Goal: Task Accomplishment & Management: Use online tool/utility

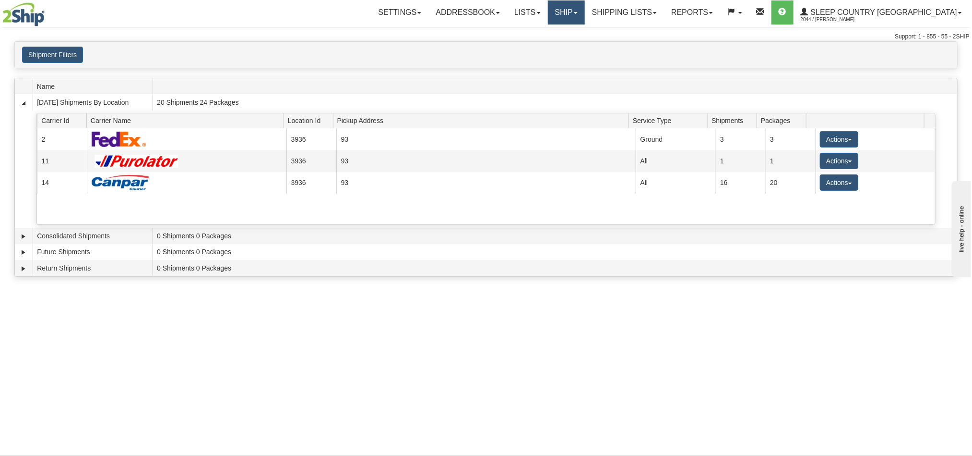
click at [585, 16] on link "Ship" at bounding box center [566, 12] width 37 height 24
click at [664, 15] on link "Shipping lists" at bounding box center [624, 12] width 79 height 24
click at [585, 10] on link "Ship" at bounding box center [566, 12] width 37 height 24
click at [575, 48] on span "OnHold / Order Queue" at bounding box center [541, 46] width 68 height 8
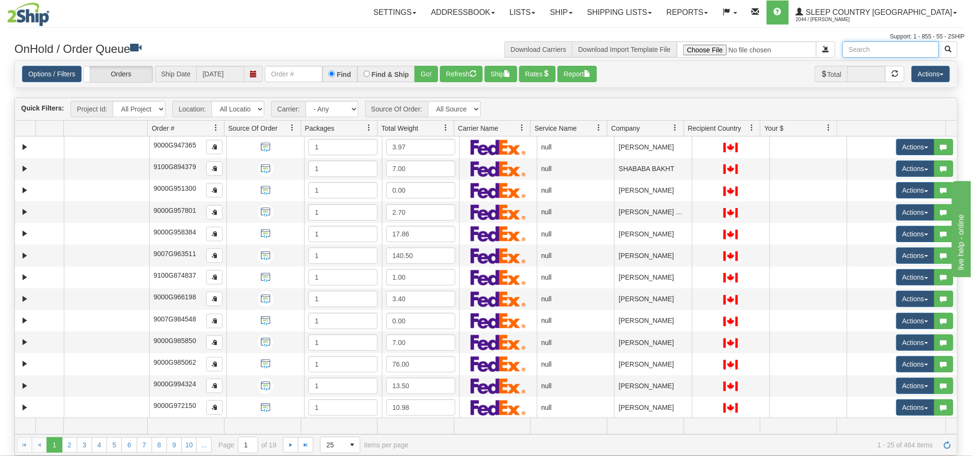
click at [869, 46] on input "text" at bounding box center [891, 49] width 96 height 16
paste input "Otello Ruffolo"
type input "Otello Ruffolo"
click at [942, 49] on button "button" at bounding box center [948, 49] width 19 height 16
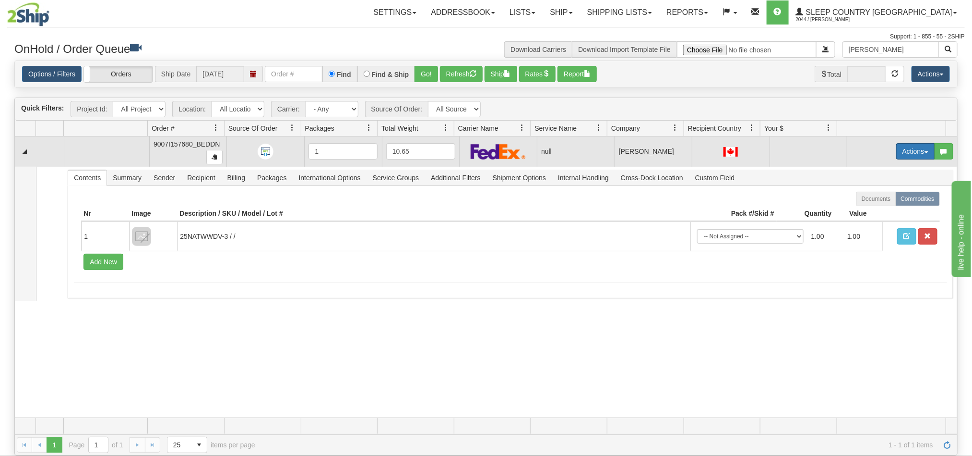
click at [897, 150] on button "Actions" at bounding box center [916, 151] width 38 height 16
click at [861, 170] on span "Open" at bounding box center [872, 170] width 23 height 8
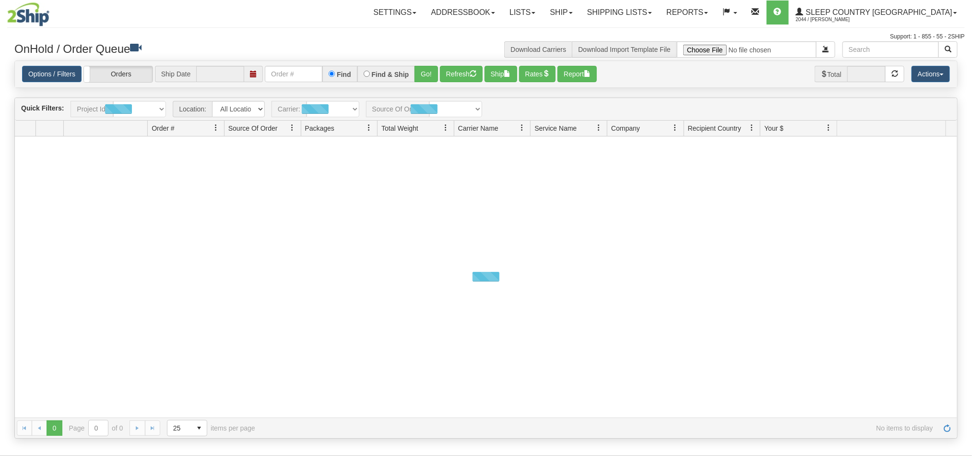
type input "[DATE]"
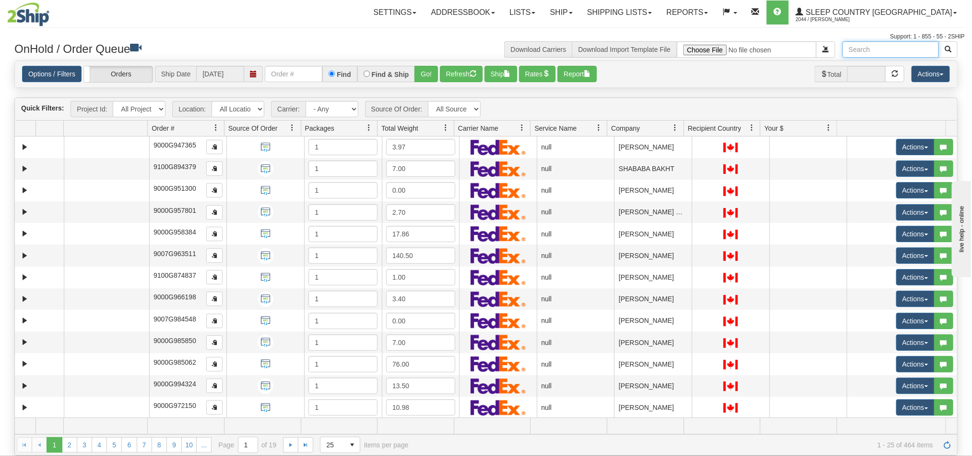
click at [887, 47] on input "text" at bounding box center [891, 49] width 96 height 16
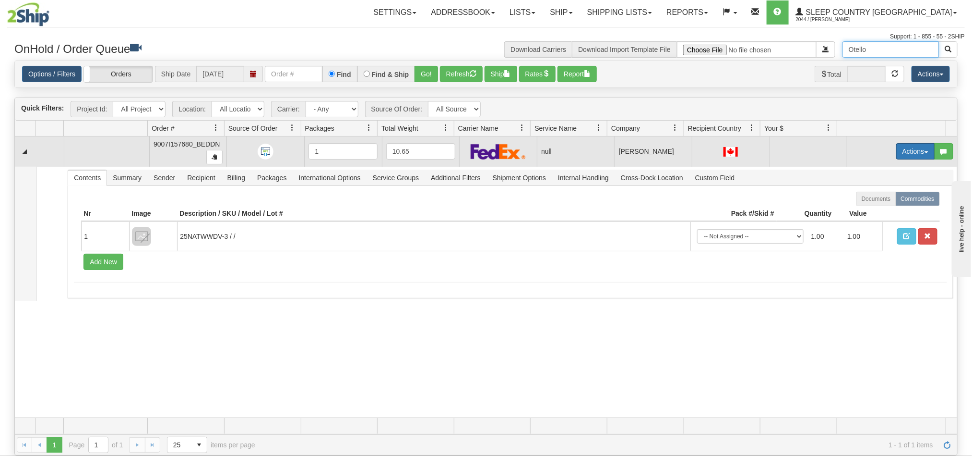
type input "Otello"
click at [897, 153] on button "Actions" at bounding box center [916, 151] width 38 height 16
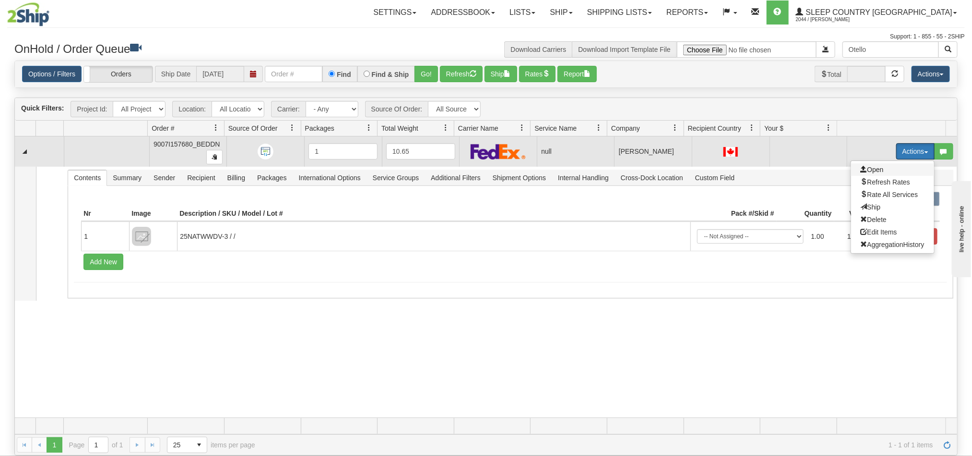
click at [861, 169] on span "Open" at bounding box center [872, 170] width 23 height 8
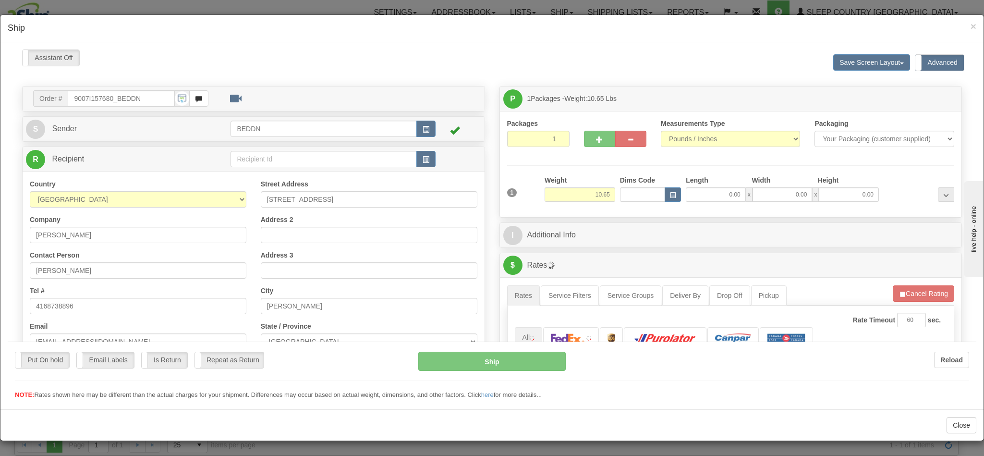
type input "10:34"
type input "16:00"
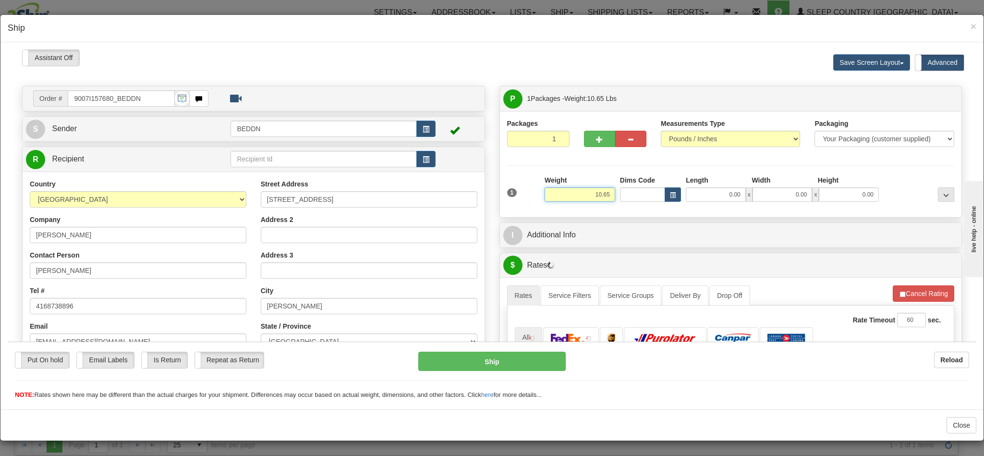
drag, startPoint x: 565, startPoint y: 192, endPoint x: 614, endPoint y: 194, distance: 48.5
click at [614, 194] on div "1 Weight 10.65 Dims Code x x" at bounding box center [730, 192] width 452 height 34
type input "5.00"
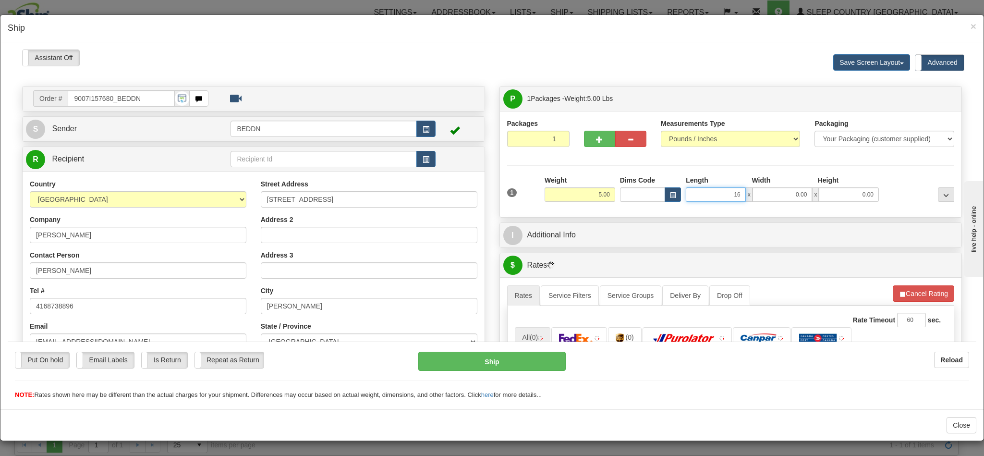
type input "16"
type input "1"
type input "16.00"
type input "16"
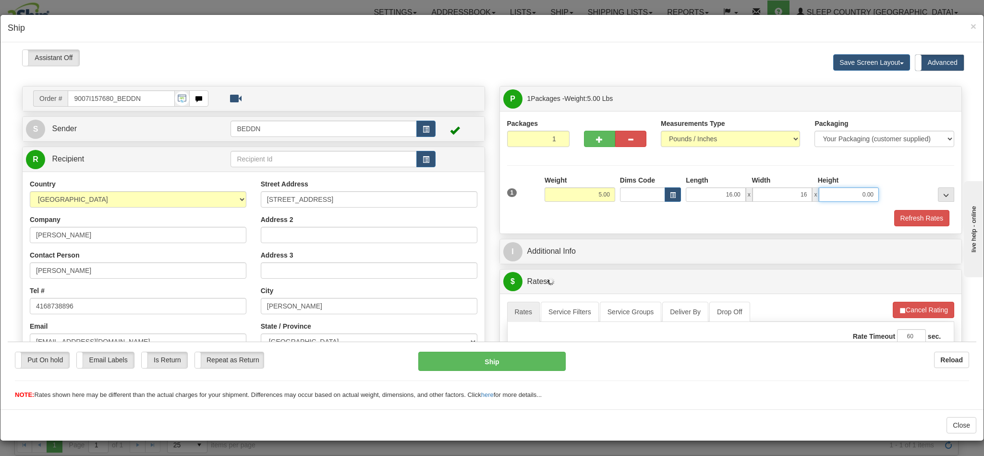
type input "1"
type input "16.00"
type input "10.00"
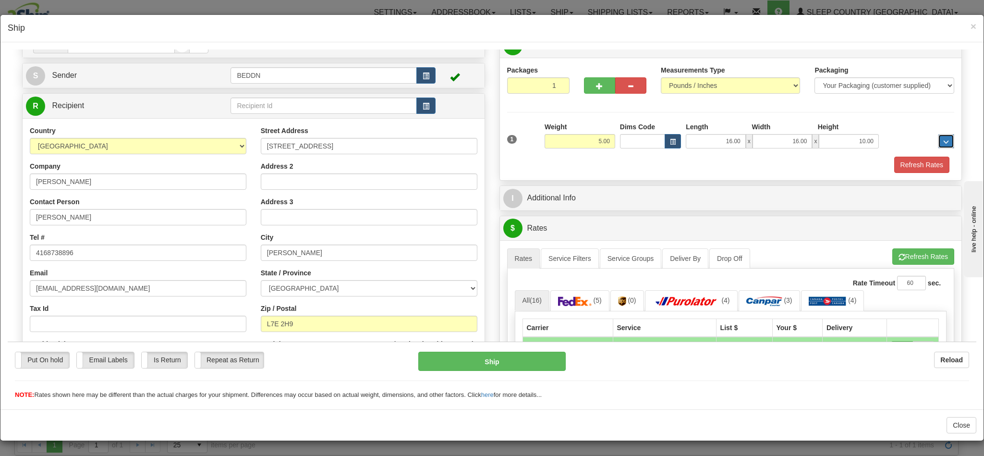
scroll to position [216, 0]
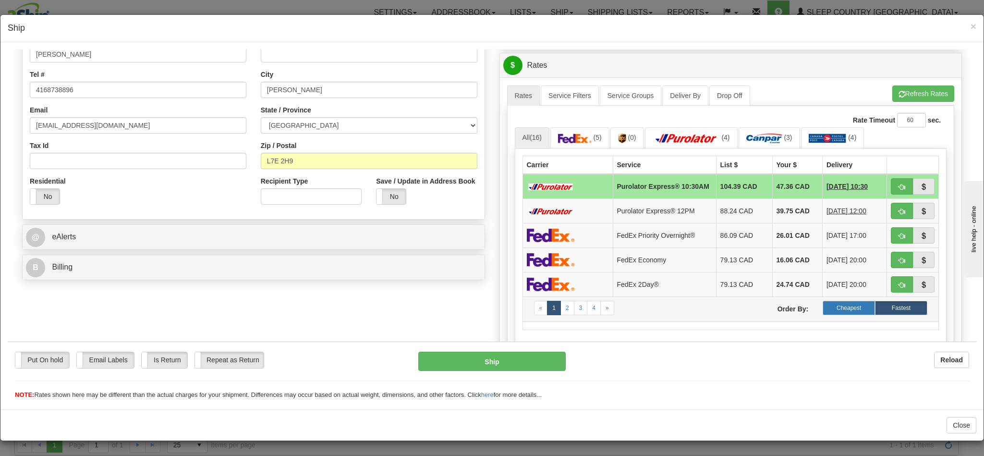
click at [822, 313] on label "Cheapest" at bounding box center [848, 307] width 52 height 14
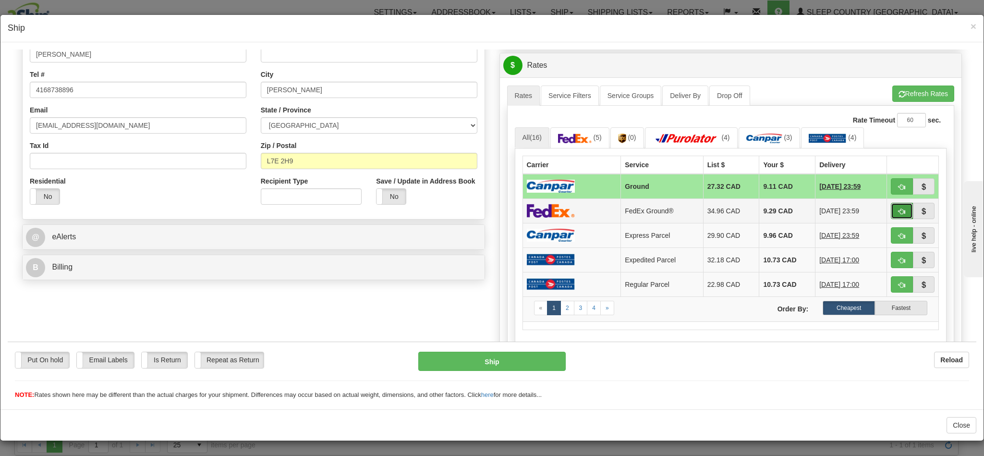
click at [890, 216] on button "button" at bounding box center [901, 210] width 22 height 16
type input "92"
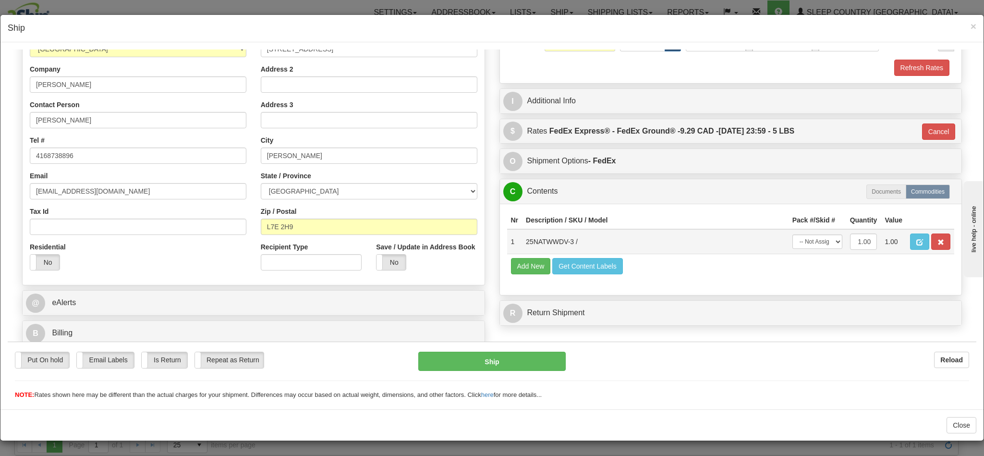
scroll to position [163, 0]
click at [497, 360] on button "Ship" at bounding box center [491, 360] width 147 height 19
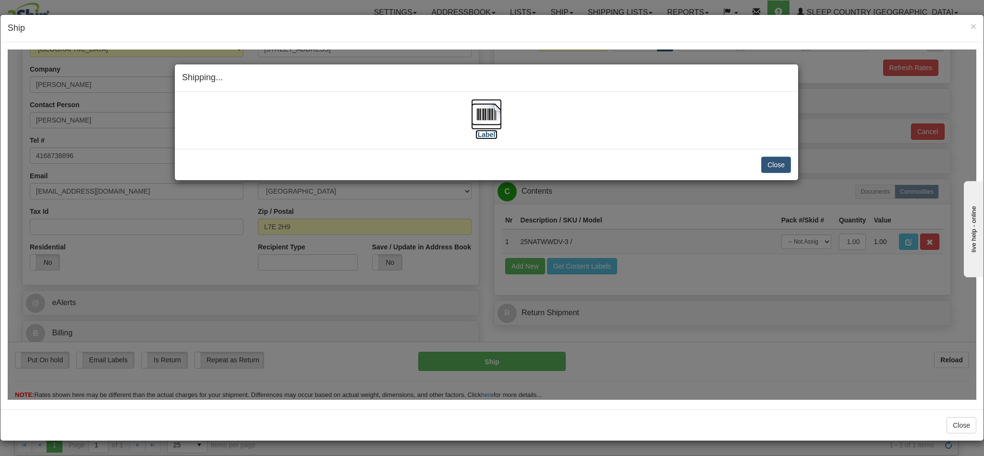
click at [483, 119] on img at bounding box center [486, 113] width 31 height 31
click at [770, 167] on button "Close" at bounding box center [776, 164] width 30 height 16
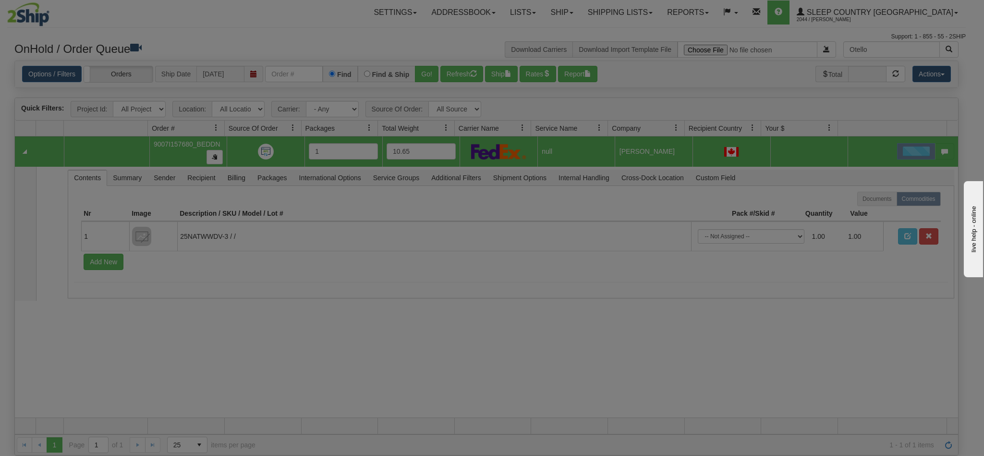
scroll to position [0, 0]
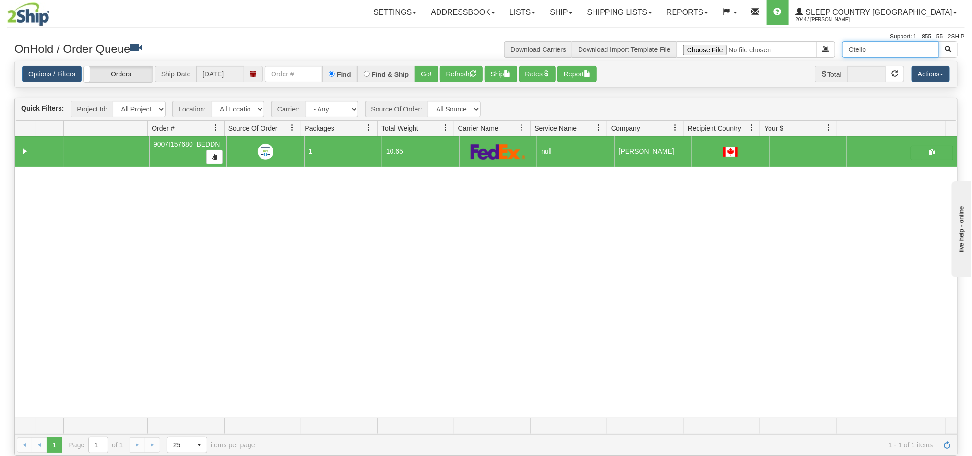
click at [870, 50] on input "Otello" at bounding box center [891, 49] width 96 height 16
drag, startPoint x: 870, startPoint y: 50, endPoint x: 800, endPoint y: 51, distance: 70.6
click at [801, 50] on div "Otello Download Carriers Download Import Template File" at bounding box center [725, 49] width 479 height 16
paste input "Lee Jackson"
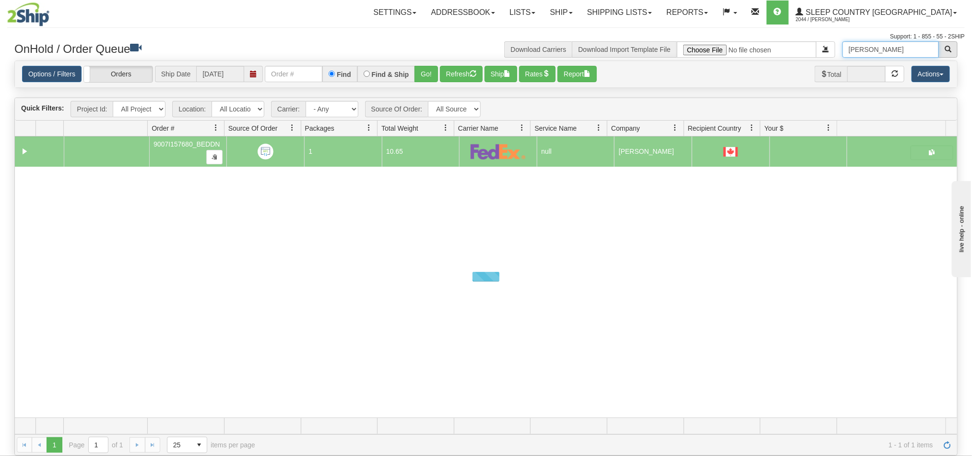
type input "Lee Jackson"
click at [946, 48] on span "button" at bounding box center [948, 49] width 7 height 7
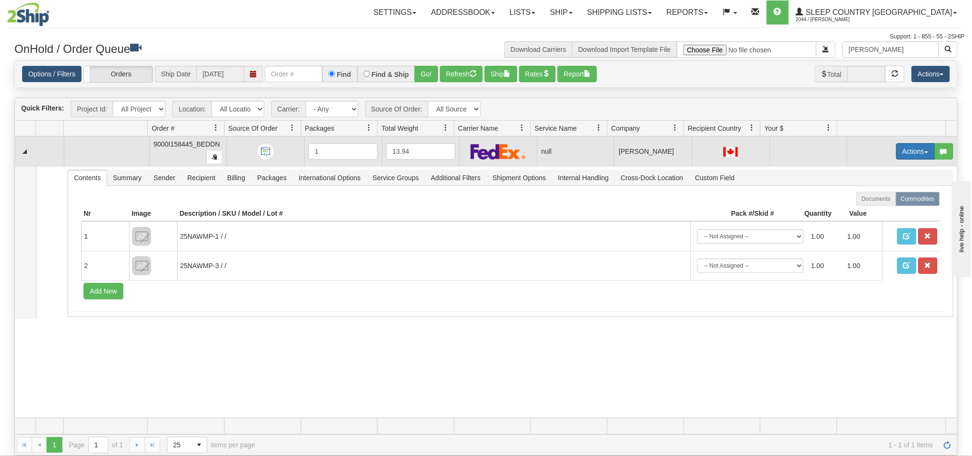
click at [906, 153] on button "Actions" at bounding box center [916, 151] width 38 height 16
click at [870, 167] on span "Open" at bounding box center [872, 170] width 23 height 8
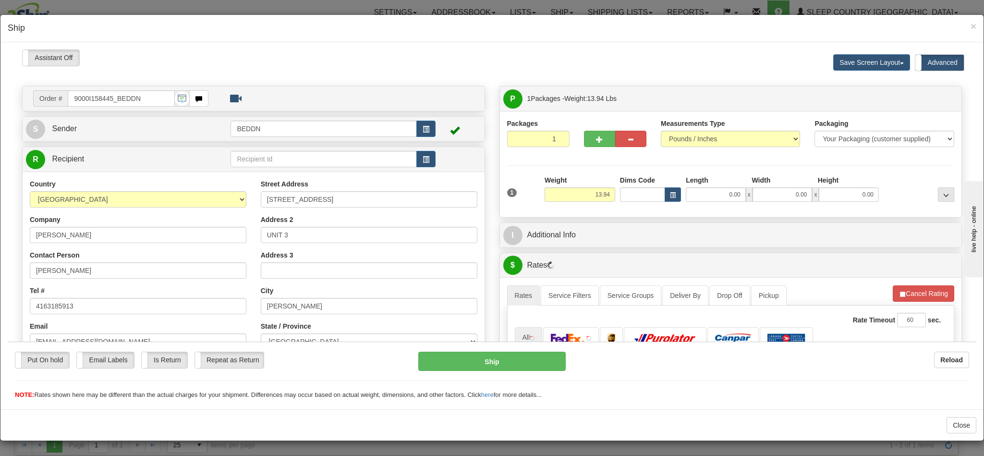
type input "10:37"
type input "16:00"
drag, startPoint x: 567, startPoint y: 193, endPoint x: 610, endPoint y: 200, distance: 43.2
click at [610, 200] on div "1 Weight 13.94 Dims Code x x" at bounding box center [730, 192] width 452 height 34
type input "8"
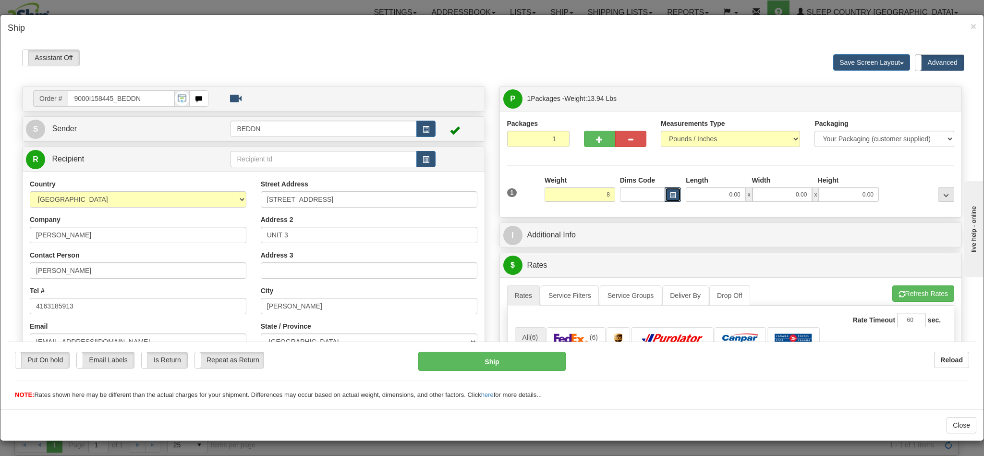
type input "8.00"
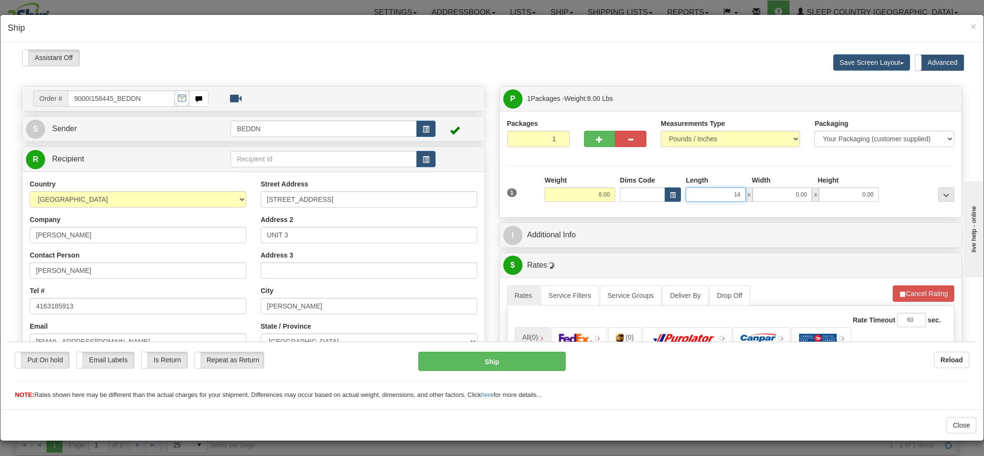
type input "14"
type input "20"
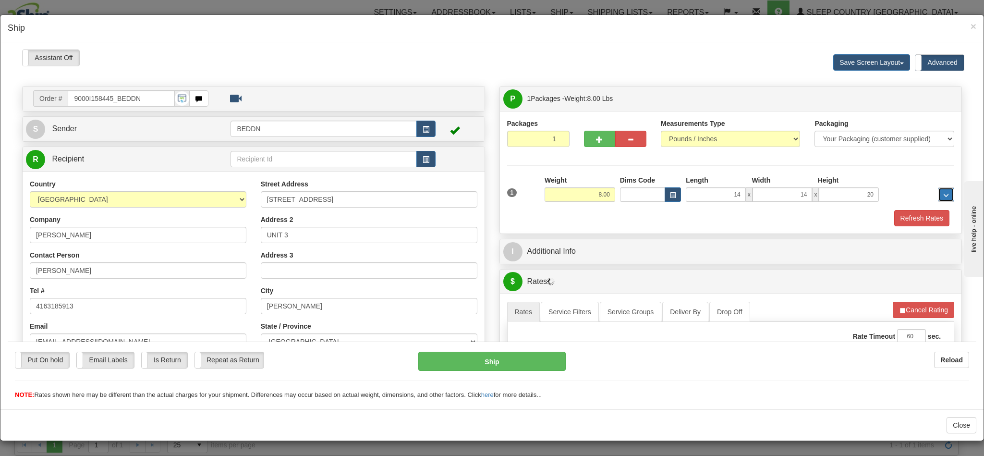
type input "14.00"
type input "20.00"
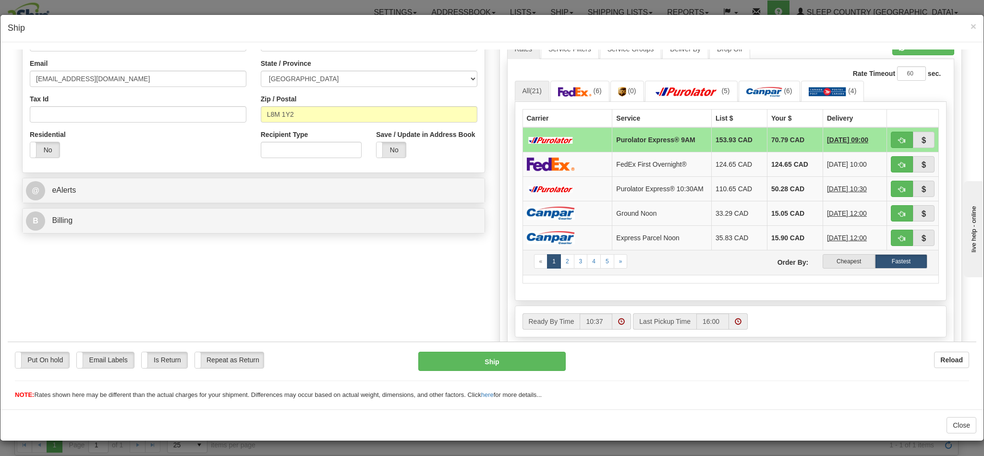
scroll to position [288, 0]
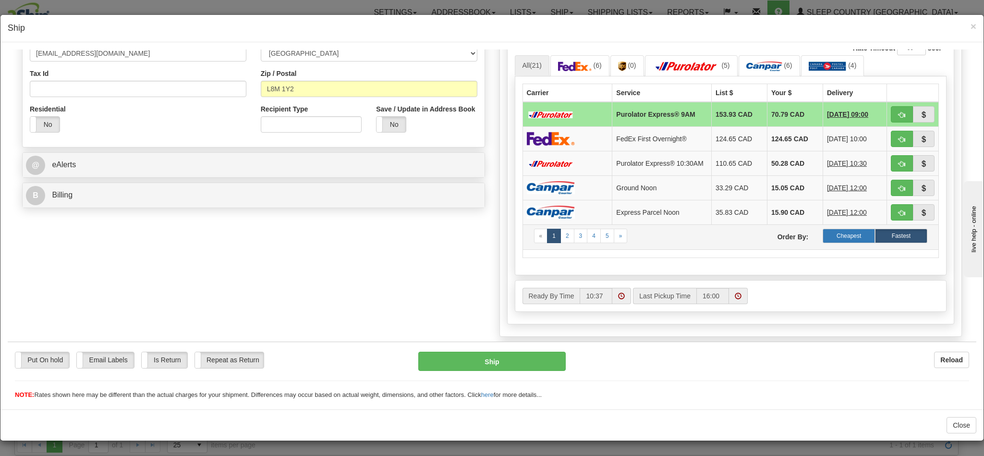
click at [825, 242] on label "Cheapest" at bounding box center [848, 235] width 52 height 14
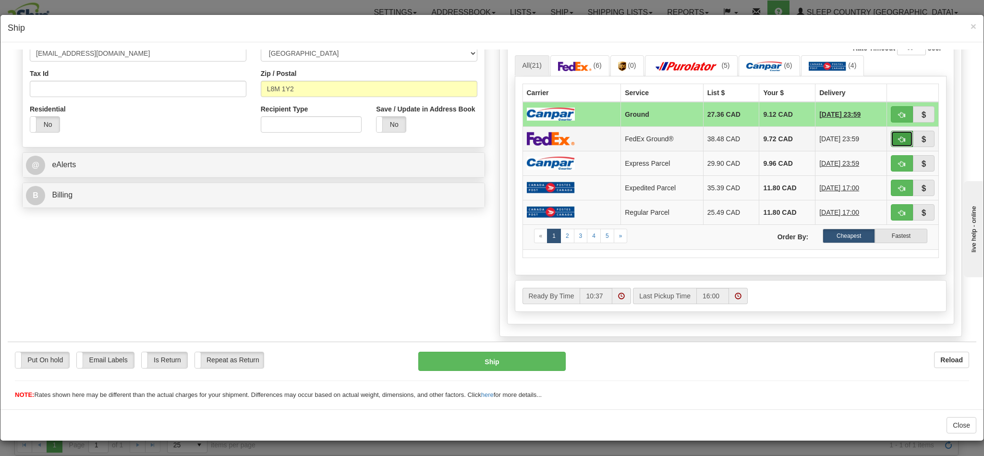
click at [890, 141] on button "button" at bounding box center [901, 138] width 22 height 16
type input "92"
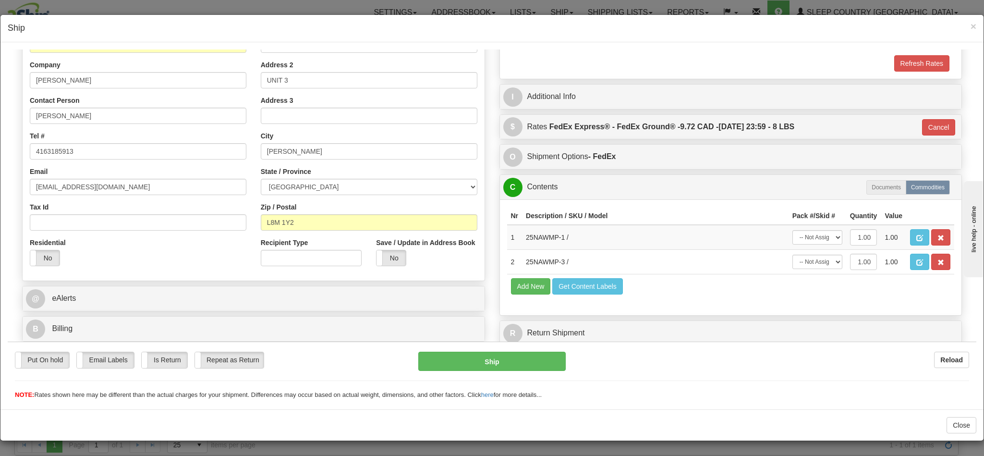
scroll to position [196, 0]
click at [518, 361] on button "Ship" at bounding box center [491, 360] width 147 height 19
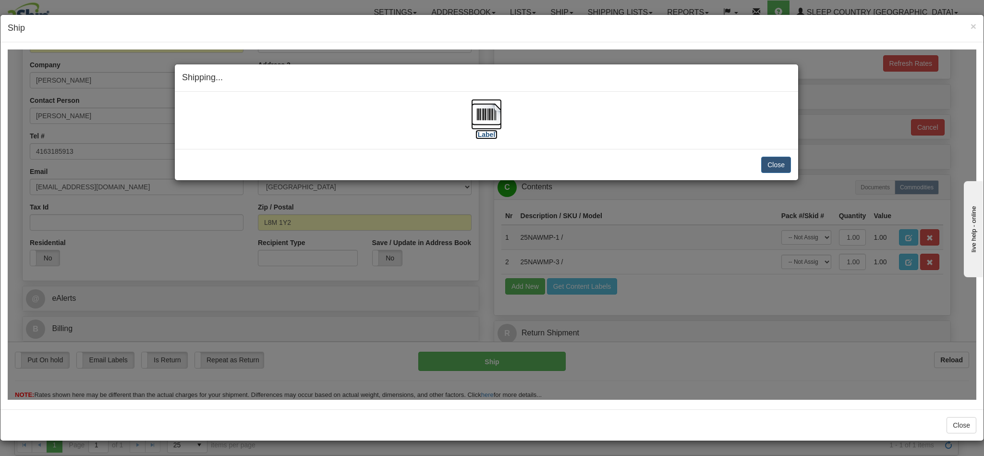
click at [479, 113] on img at bounding box center [486, 113] width 31 height 31
click at [775, 161] on button "Close" at bounding box center [776, 164] width 30 height 16
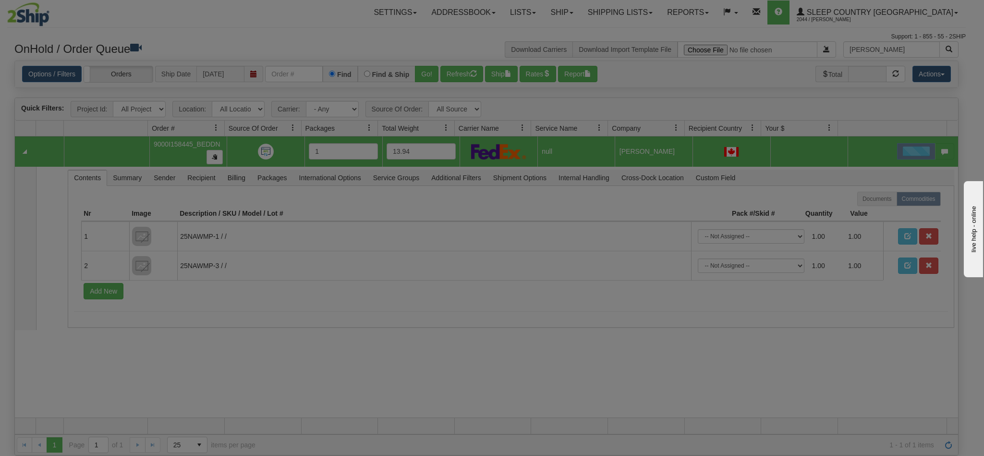
scroll to position [0, 0]
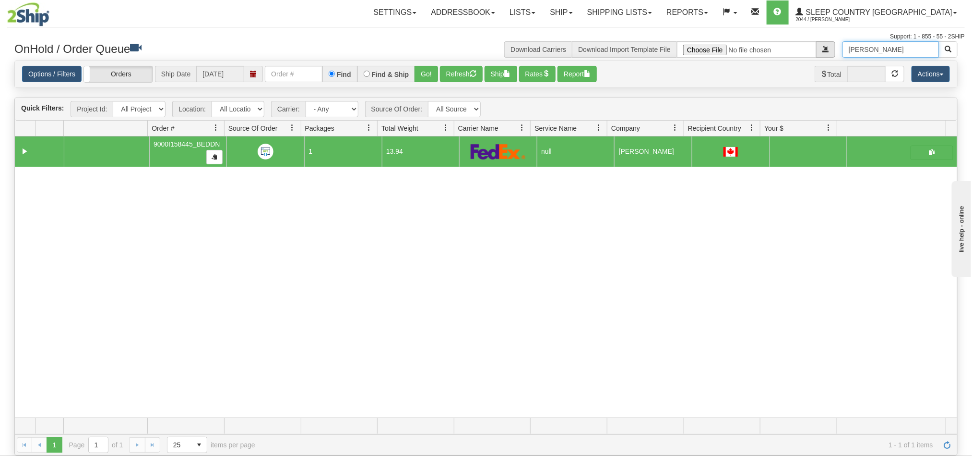
drag, startPoint x: 887, startPoint y: 51, endPoint x: 815, endPoint y: 51, distance: 72.0
click at [815, 51] on div "Lee Jackson Download Carriers Download Import Template File" at bounding box center [725, 49] width 479 height 16
paste input "JeanGabriel Trudeau"
type input "JeanGabriel Trudeau"
click at [948, 51] on span "button" at bounding box center [948, 49] width 7 height 7
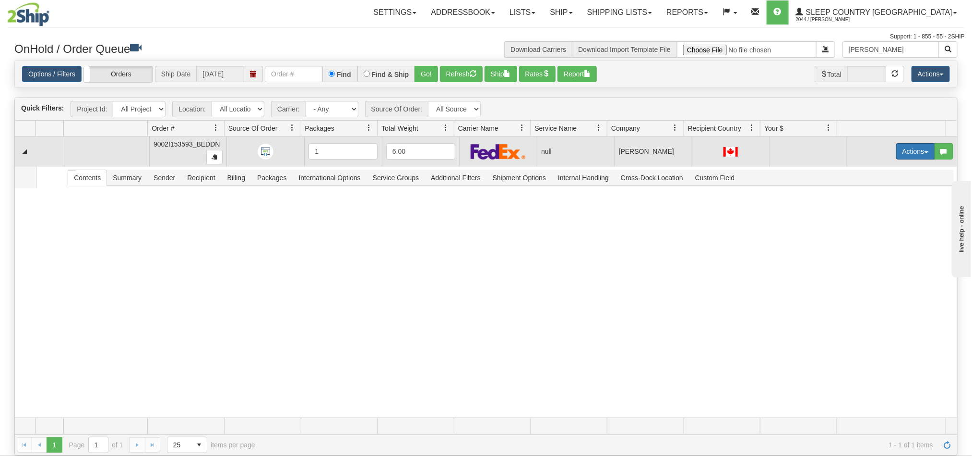
click at [897, 155] on button "Actions" at bounding box center [916, 151] width 38 height 16
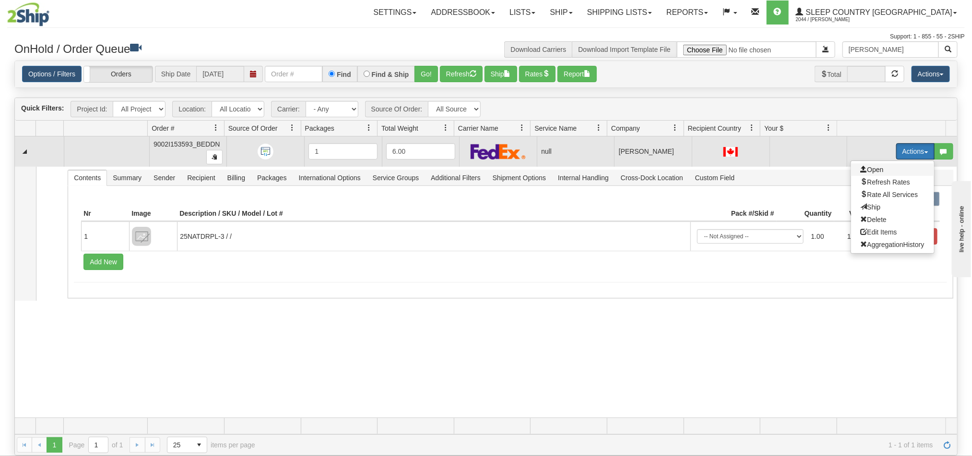
click at [866, 172] on span "Open" at bounding box center [872, 170] width 23 height 8
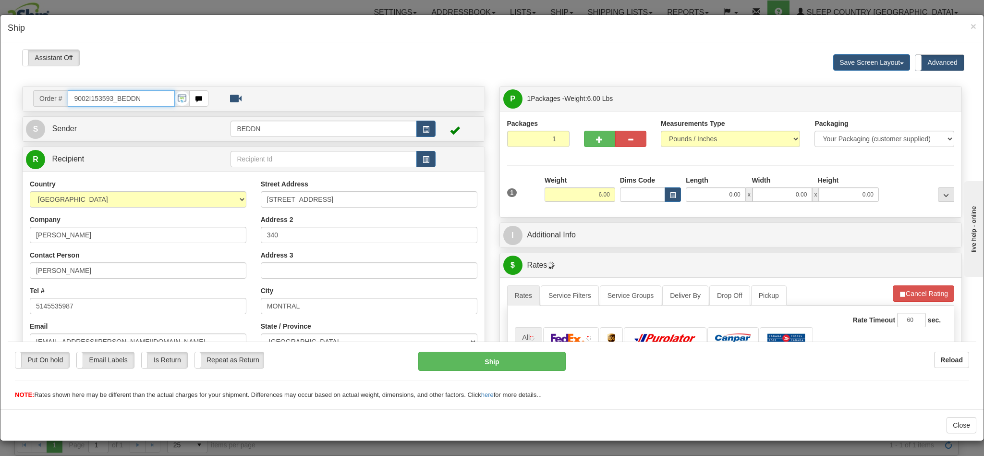
type input "10:39"
type input "16:00"
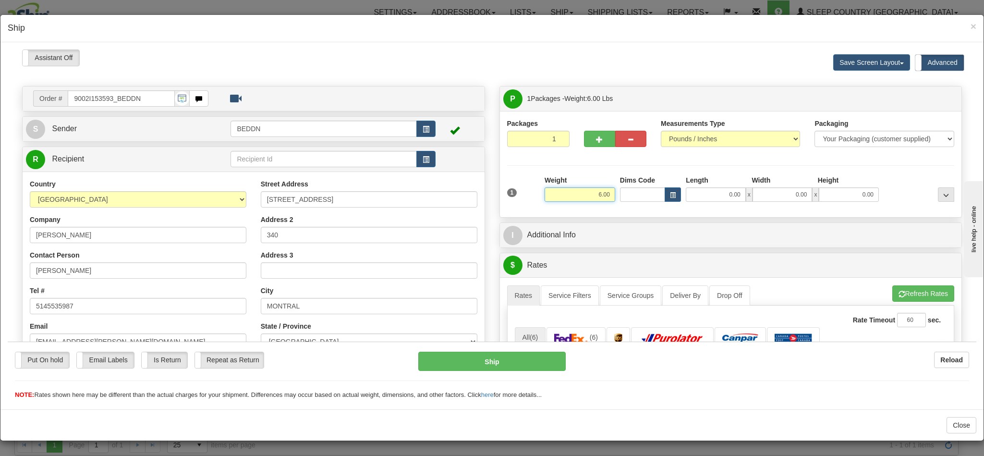
drag, startPoint x: 555, startPoint y: 195, endPoint x: 614, endPoint y: 197, distance: 59.1
click at [614, 196] on div "1 Weight 6.00 Dims Code 0.00" at bounding box center [730, 192] width 452 height 34
type input "3"
type input "3.00"
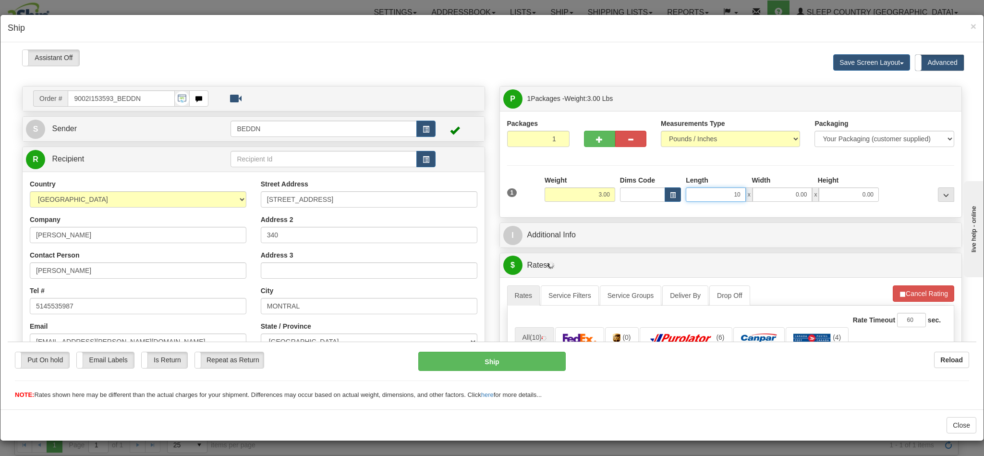
type input "10"
type input "1"
type input "10.00"
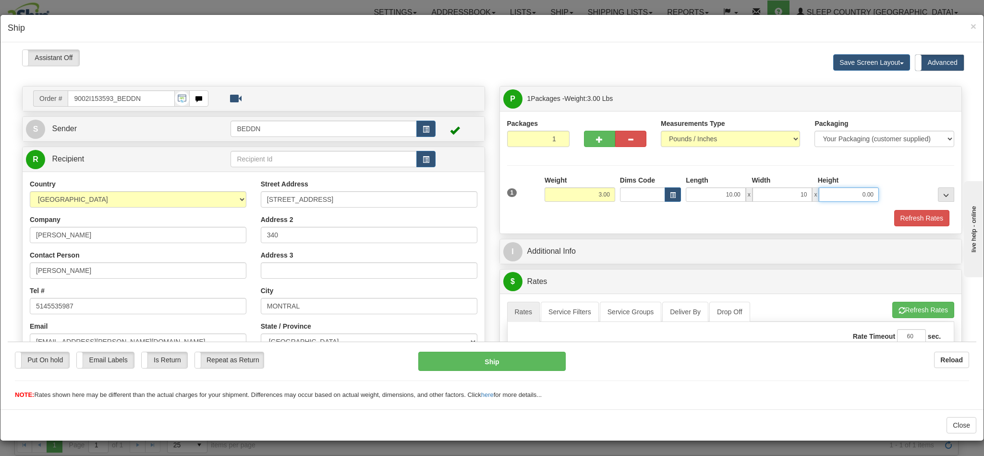
type input "10.00"
type input "20.00"
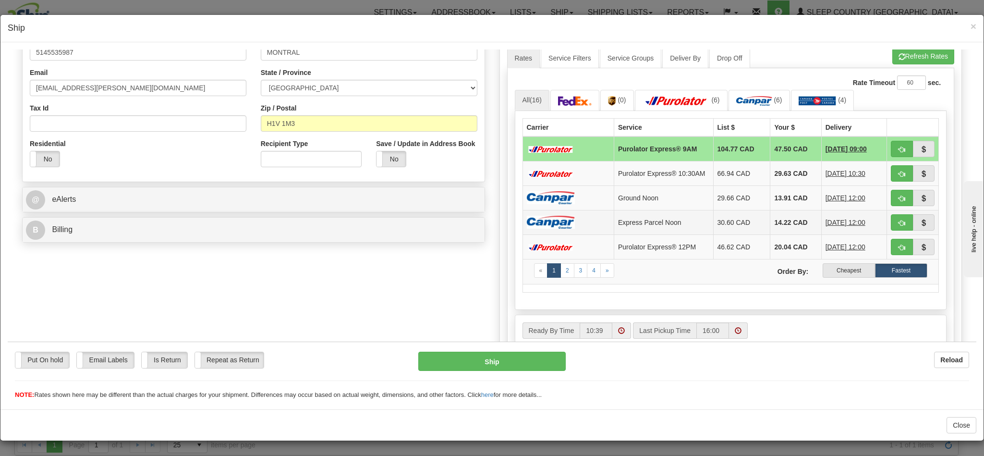
scroll to position [288, 0]
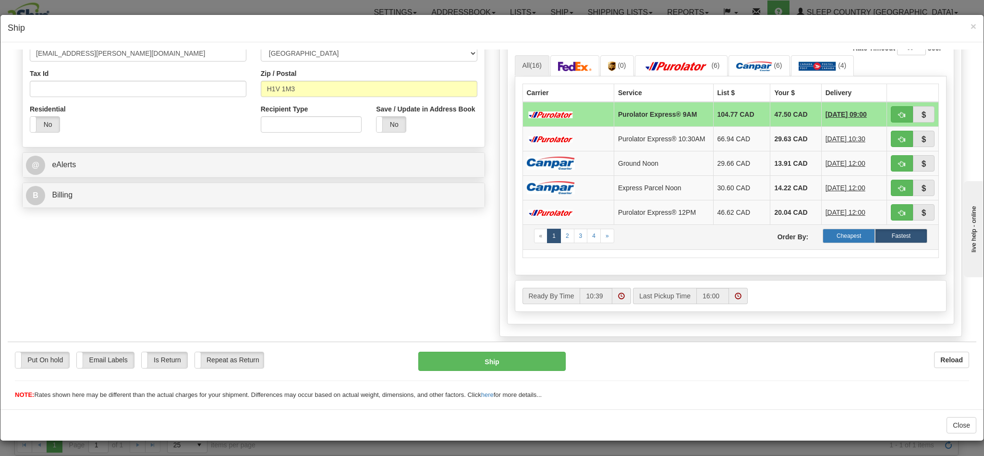
click at [826, 242] on label "Cheapest" at bounding box center [848, 235] width 52 height 14
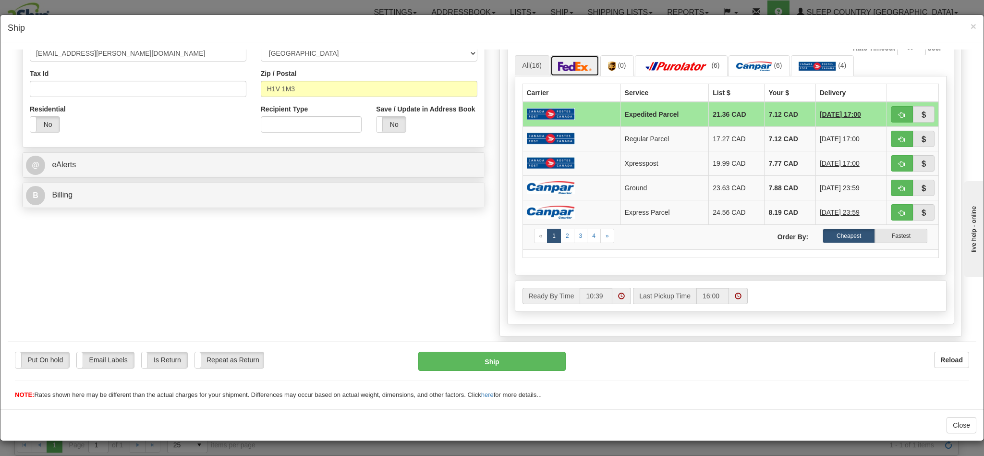
click at [565, 71] on img at bounding box center [575, 66] width 34 height 10
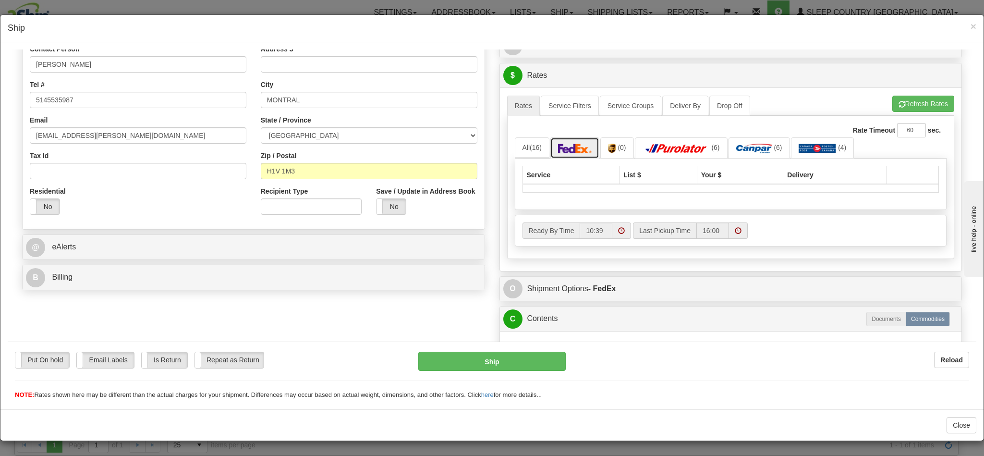
scroll to position [195, 0]
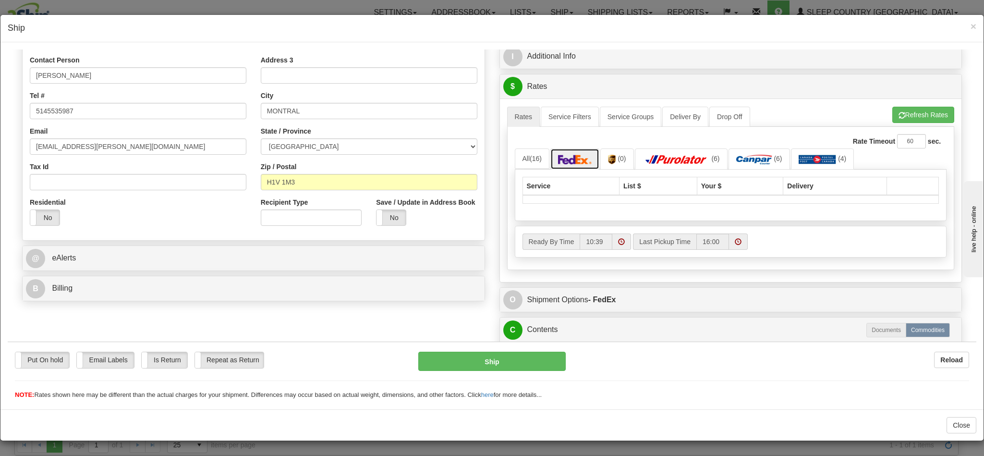
click at [558, 161] on img at bounding box center [575, 159] width 34 height 10
click at [529, 162] on span "(16)" at bounding box center [535, 158] width 12 height 8
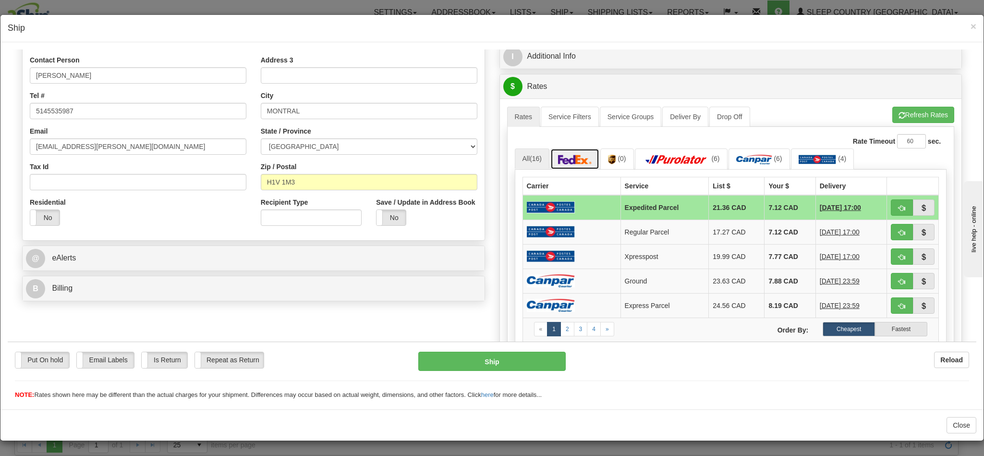
click at [563, 164] on img at bounding box center [575, 159] width 34 height 10
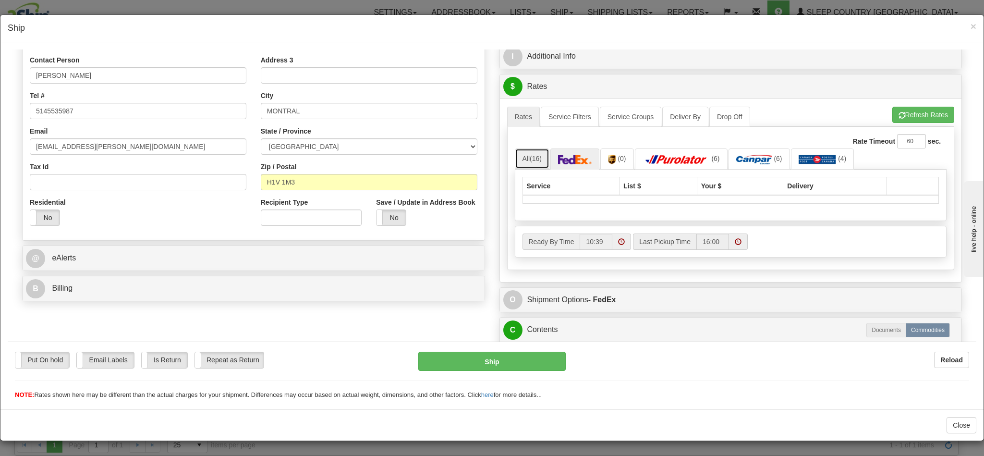
click at [516, 164] on link "All (16)" at bounding box center [532, 158] width 35 height 20
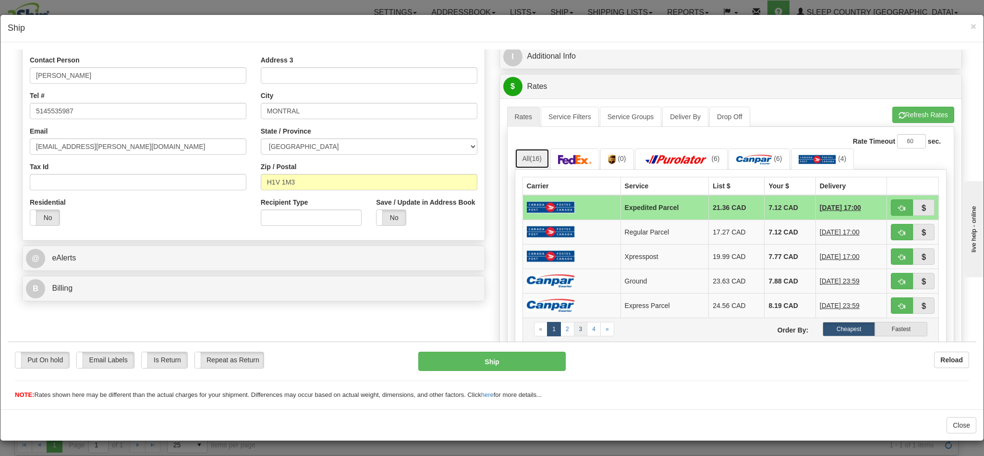
scroll to position [267, 0]
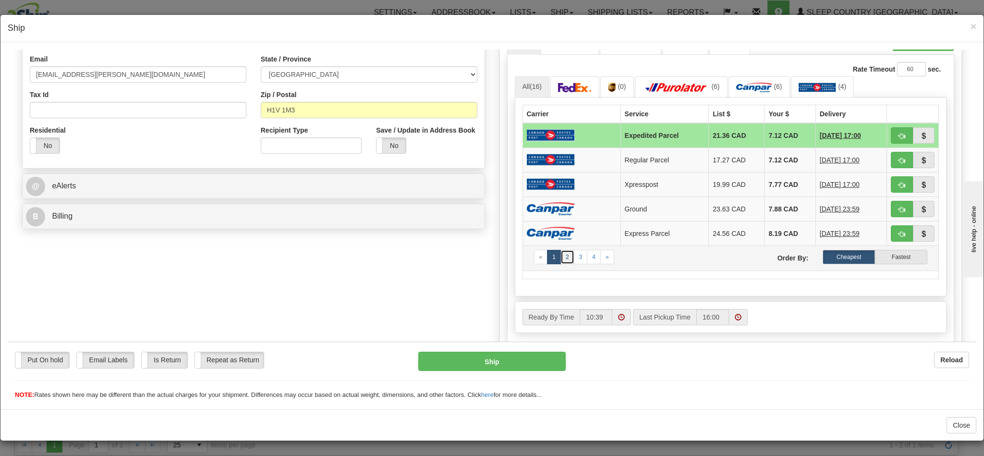
click at [560, 264] on link "2" at bounding box center [567, 256] width 14 height 14
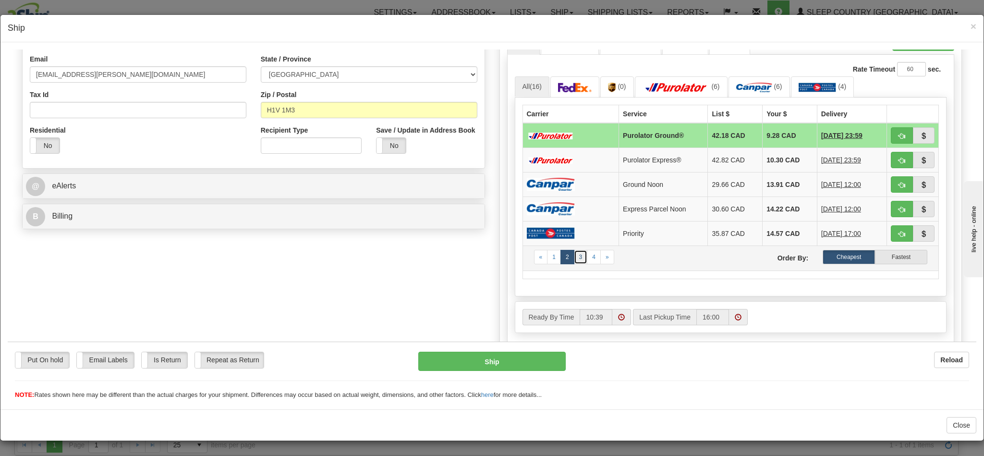
click at [574, 264] on link "3" at bounding box center [581, 256] width 14 height 14
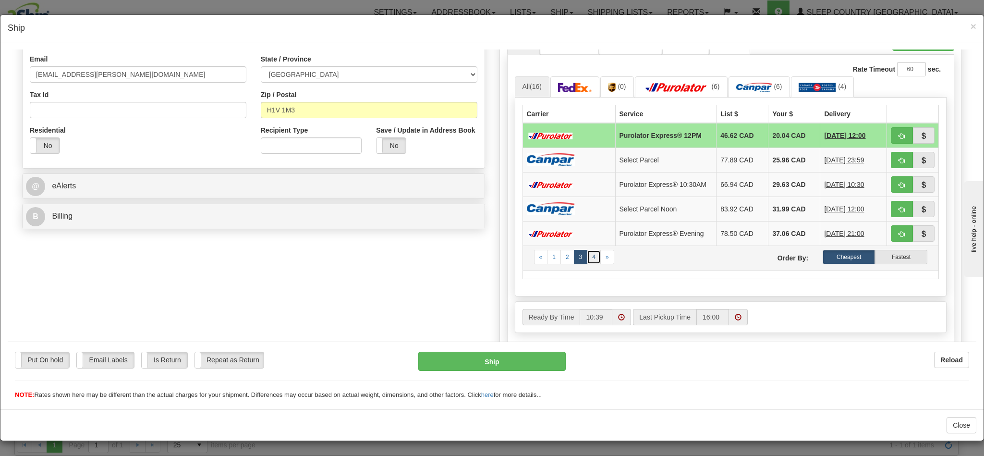
click at [587, 264] on link "4" at bounding box center [594, 256] width 14 height 14
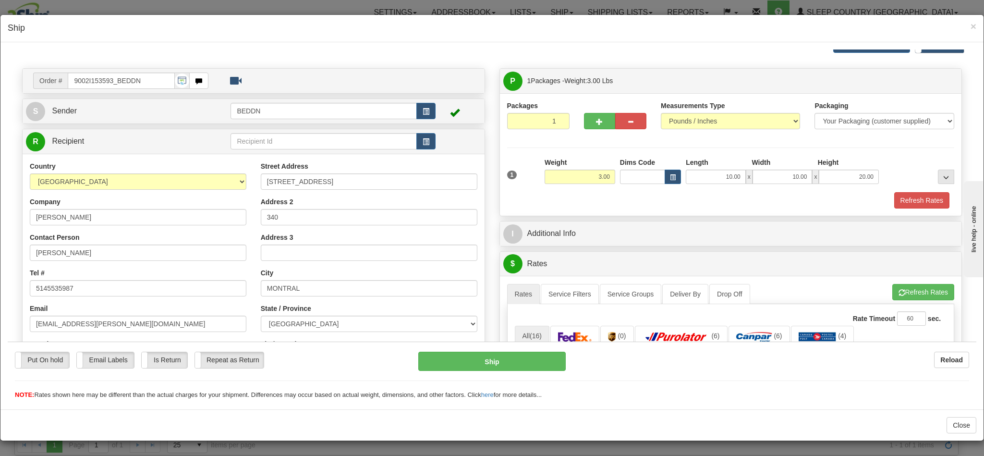
scroll to position [0, 0]
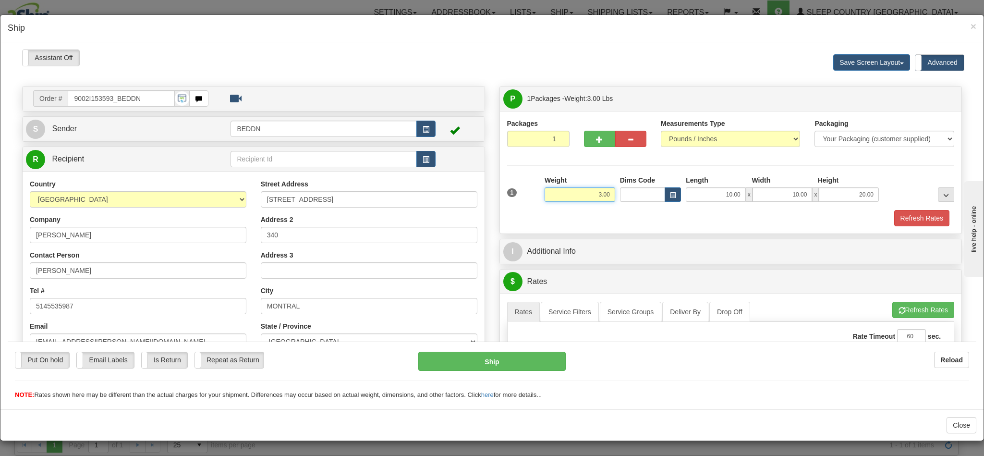
click at [577, 195] on input "3.00" at bounding box center [579, 194] width 71 height 14
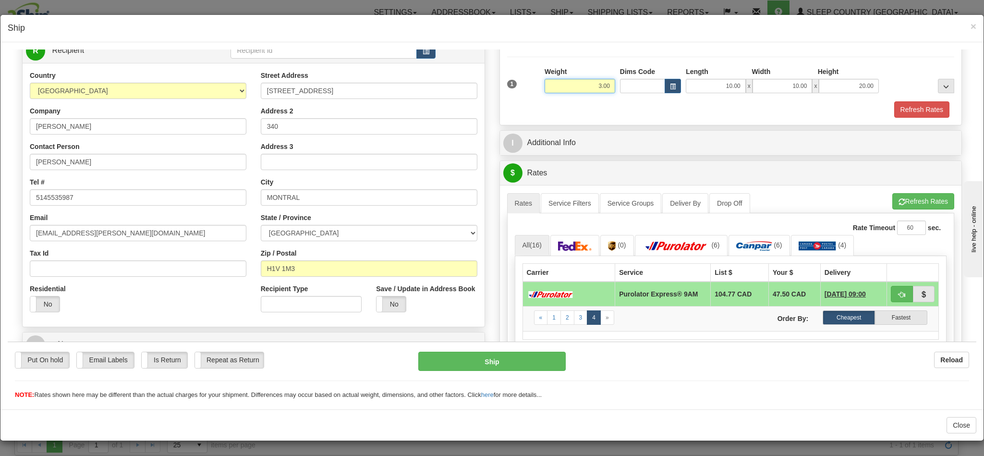
scroll to position [144, 0]
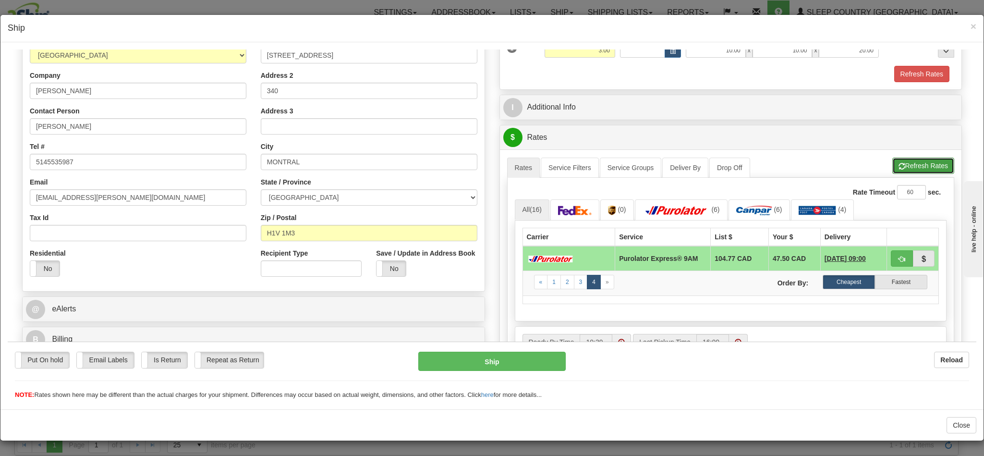
click at [892, 165] on button "Refresh Rates" at bounding box center [923, 165] width 62 height 16
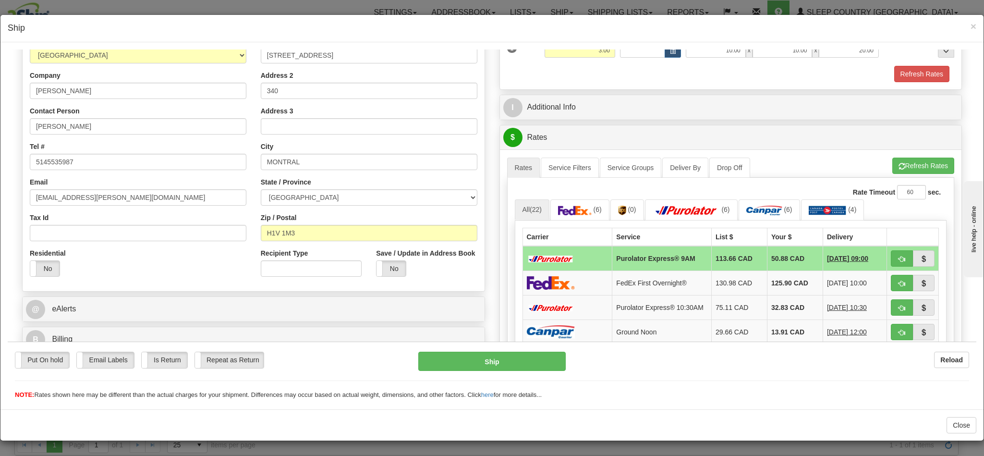
scroll to position [288, 0]
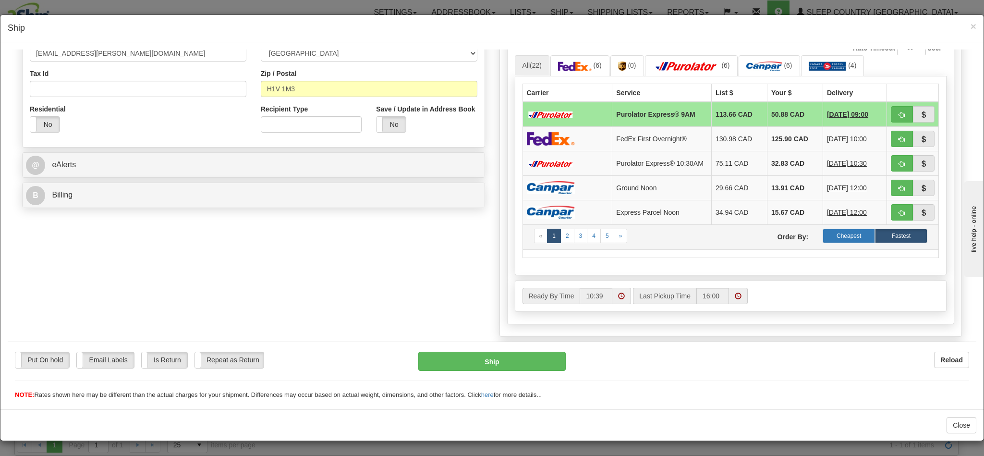
click at [828, 242] on label "Cheapest" at bounding box center [848, 235] width 52 height 14
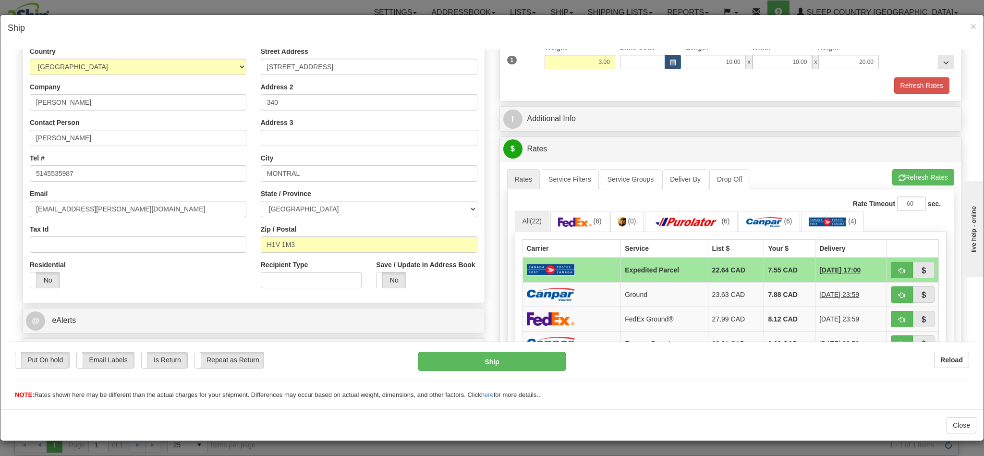
scroll to position [216, 0]
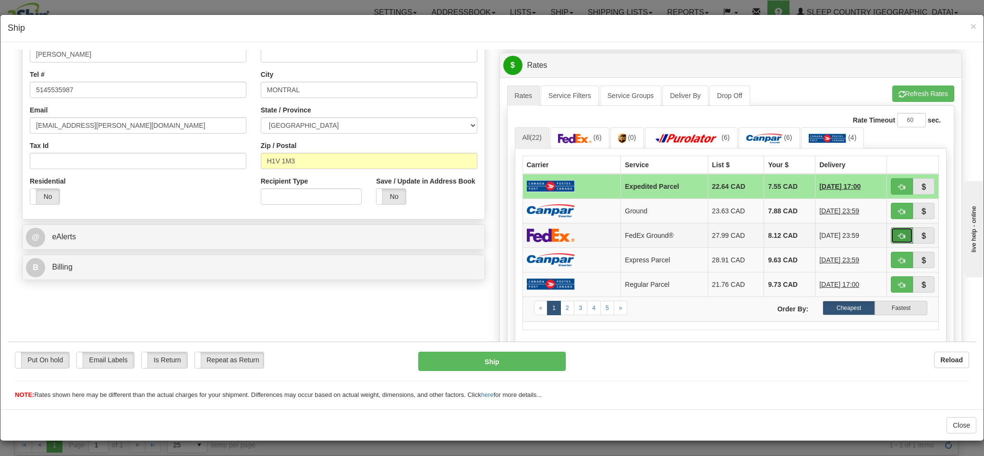
click at [898, 236] on span "button" at bounding box center [901, 235] width 7 height 6
type input "92"
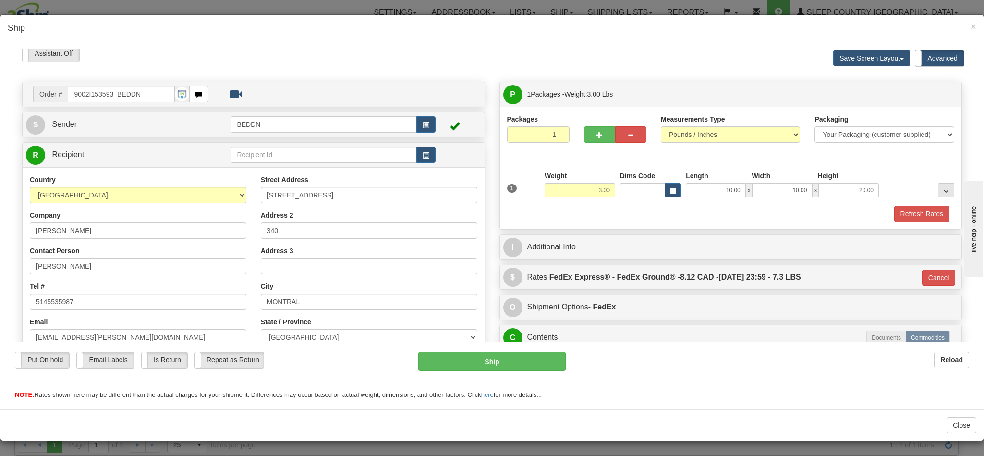
scroll to position [0, 0]
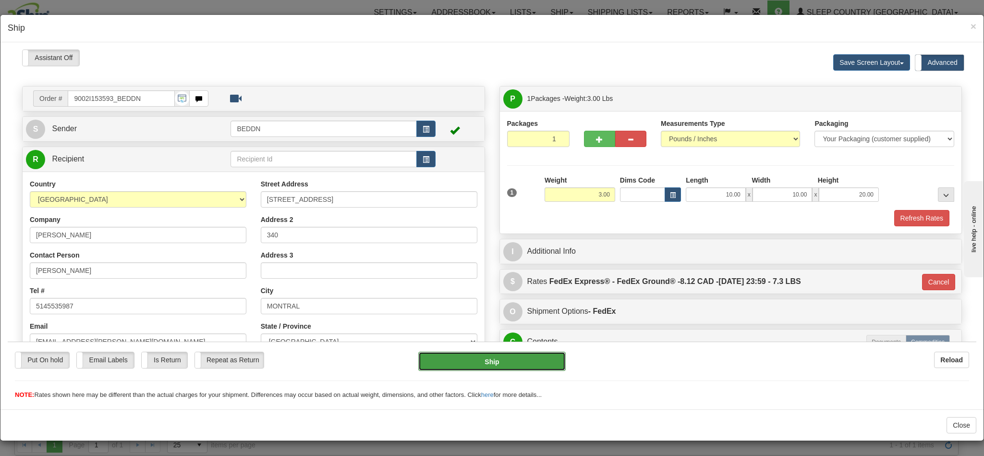
click at [496, 361] on button "Ship" at bounding box center [491, 360] width 147 height 19
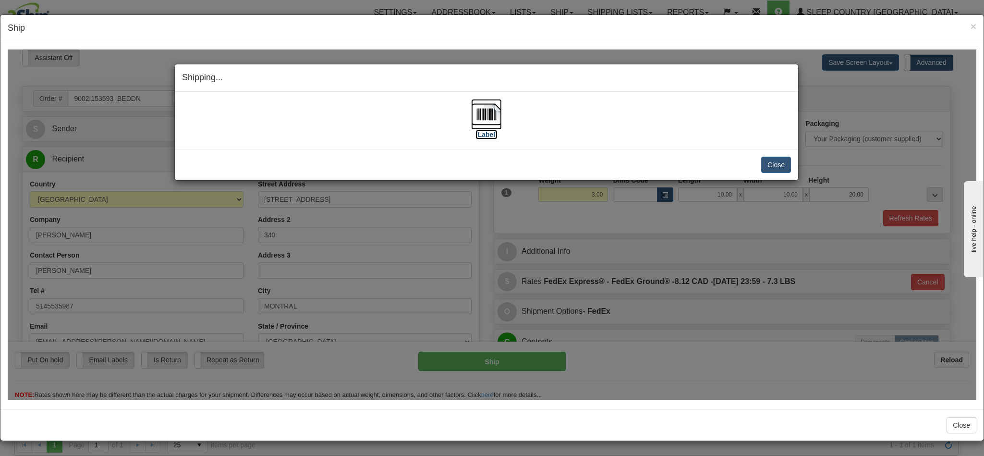
click at [479, 115] on img at bounding box center [486, 113] width 31 height 31
click at [623, 81] on h4 "Shipping... Your SHIPMENT will EXPIRE in" at bounding box center [486, 77] width 609 height 12
click at [764, 164] on button "Close" at bounding box center [776, 164] width 30 height 16
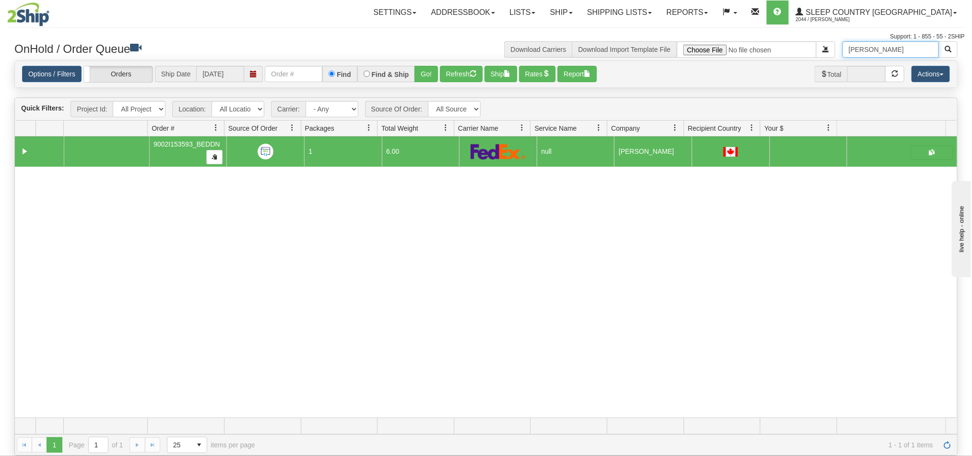
drag, startPoint x: 927, startPoint y: 47, endPoint x: 801, endPoint y: 47, distance: 126.7
click at [801, 47] on div "JeanGabriel Trudeau Download Carriers Download Import Template File" at bounding box center [725, 49] width 479 height 16
paste input "Erica Caruana"
type input "Erica Caruana"
click at [954, 52] on button "button" at bounding box center [948, 49] width 19 height 16
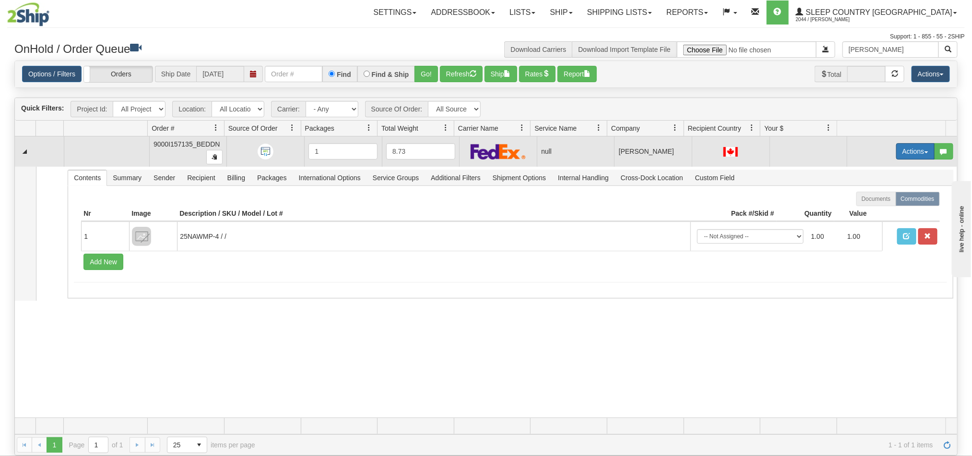
click at [897, 154] on button "Actions" at bounding box center [916, 151] width 38 height 16
click at [867, 170] on span "Open" at bounding box center [872, 170] width 23 height 8
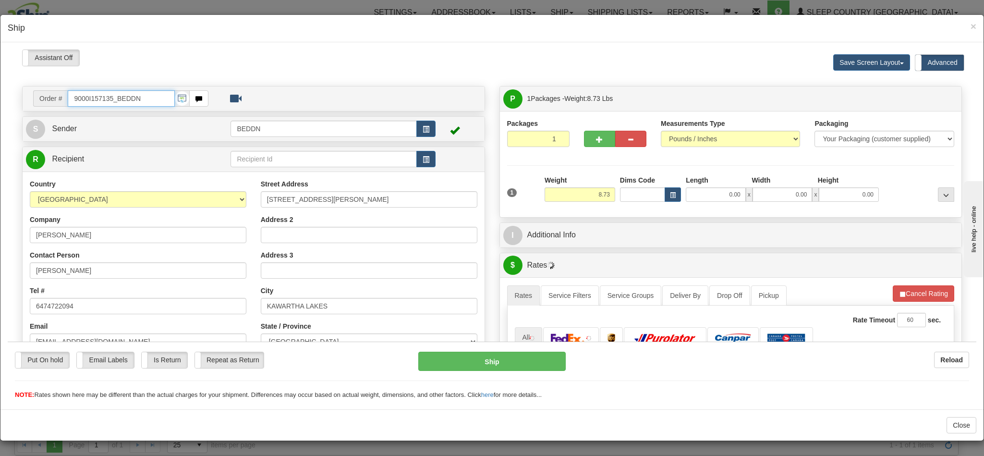
type input "10:55"
type input "16:00"
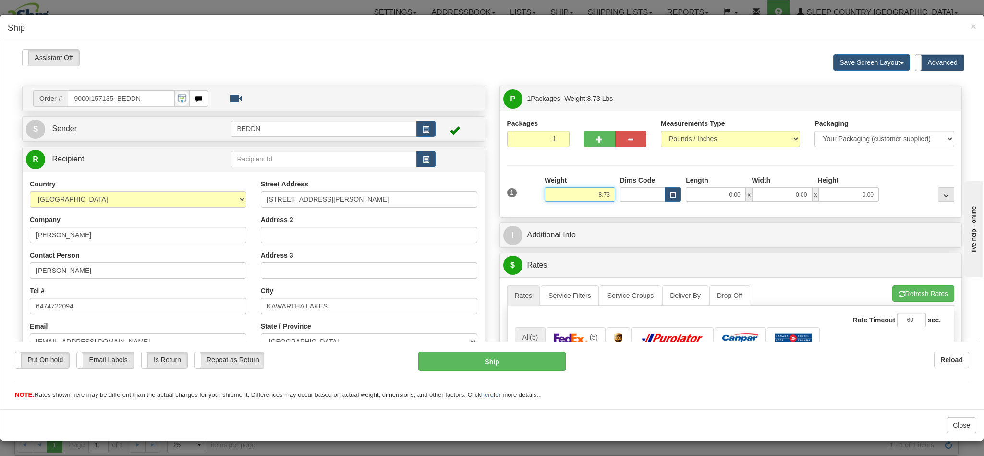
drag, startPoint x: 568, startPoint y: 195, endPoint x: 600, endPoint y: 195, distance: 31.7
click at [600, 195] on input "8.73" at bounding box center [579, 194] width 71 height 14
type input "4"
type input "4.00"
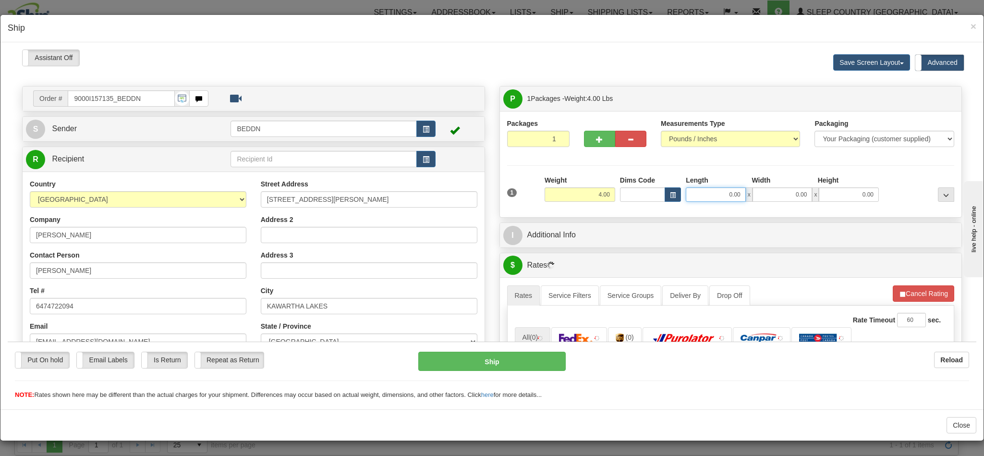
click at [711, 195] on input "0.00" at bounding box center [715, 194] width 60 height 14
type input "14"
type input "1"
type input "14.00"
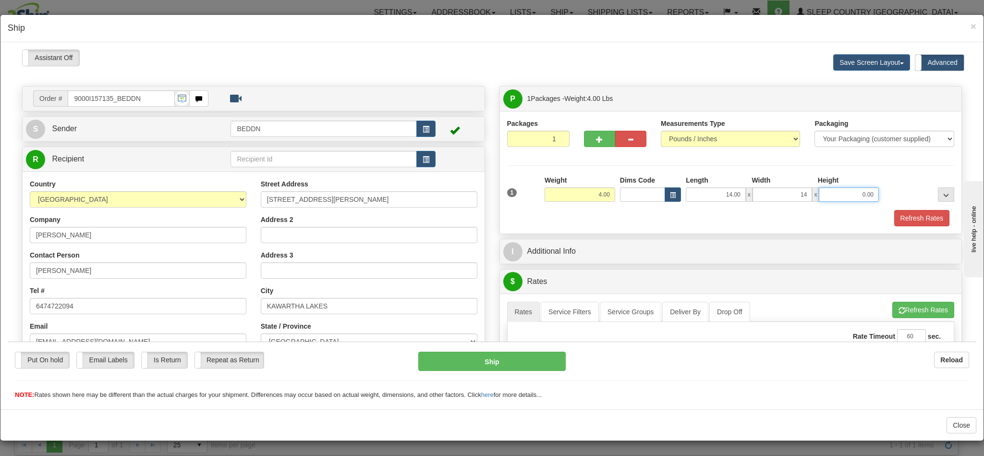
type input "14.00"
type input "10.00"
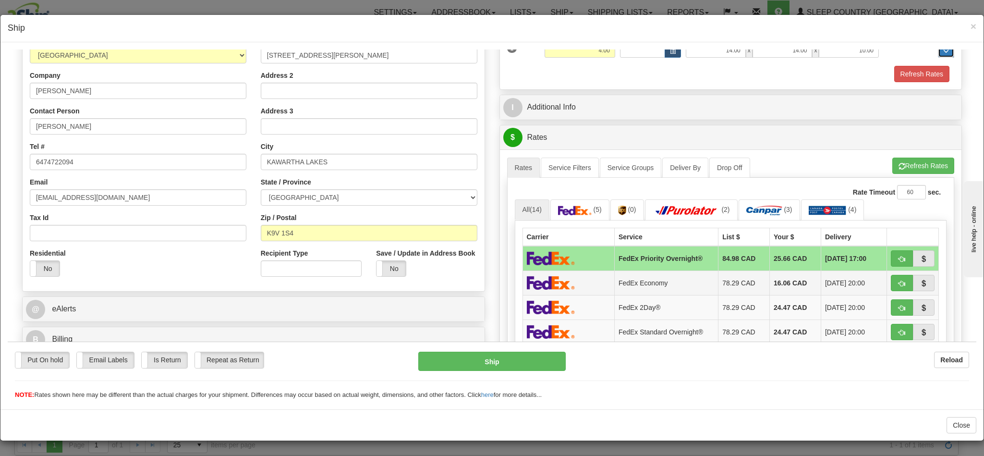
scroll to position [216, 0]
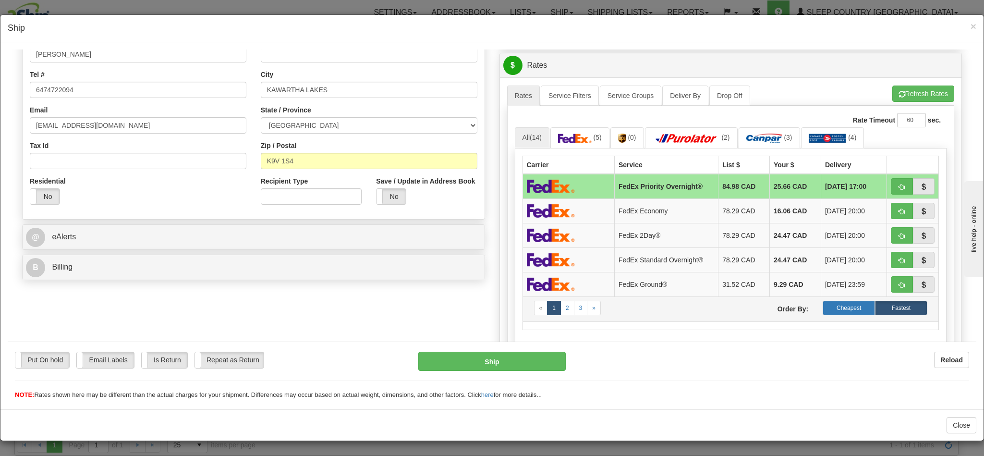
click at [822, 314] on label "Cheapest" at bounding box center [848, 307] width 52 height 14
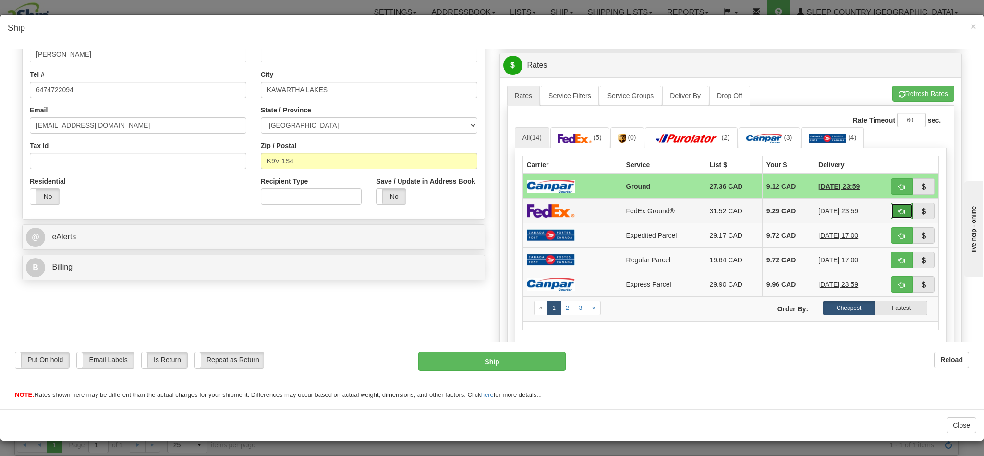
click at [890, 217] on button "button" at bounding box center [901, 210] width 22 height 16
type input "92"
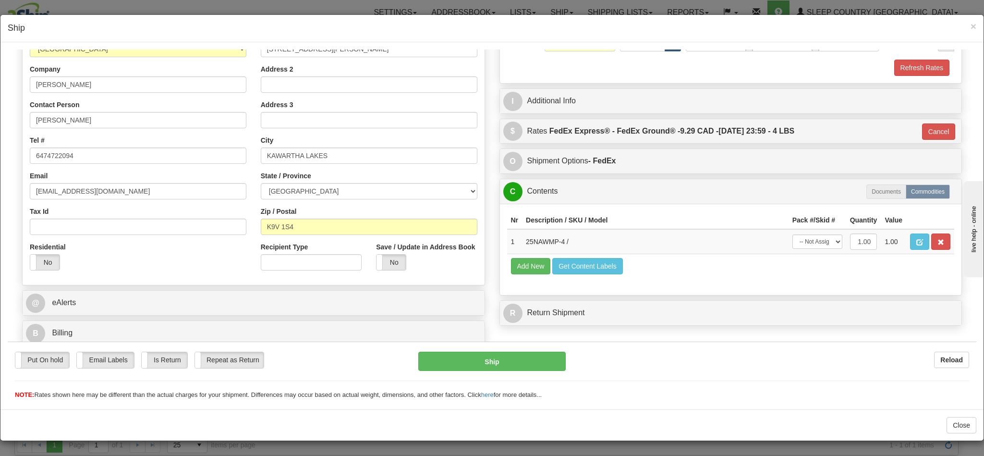
scroll to position [1, 0]
click at [478, 365] on button "Ship" at bounding box center [491, 360] width 147 height 19
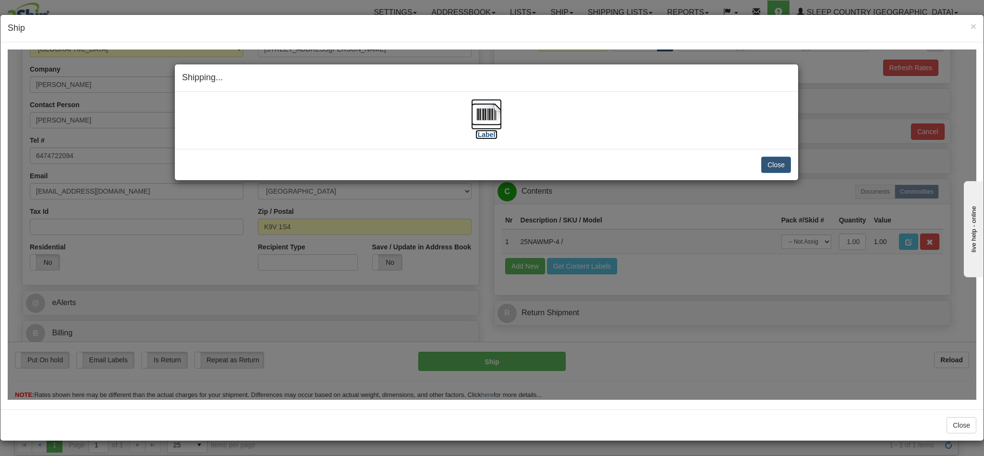
click at [473, 119] on img at bounding box center [486, 113] width 31 height 31
drag, startPoint x: 587, startPoint y: 113, endPoint x: 610, endPoint y: 119, distance: 23.6
click at [587, 113] on div "[Label]" at bounding box center [486, 119] width 609 height 43
click at [767, 159] on button "Close" at bounding box center [776, 164] width 30 height 16
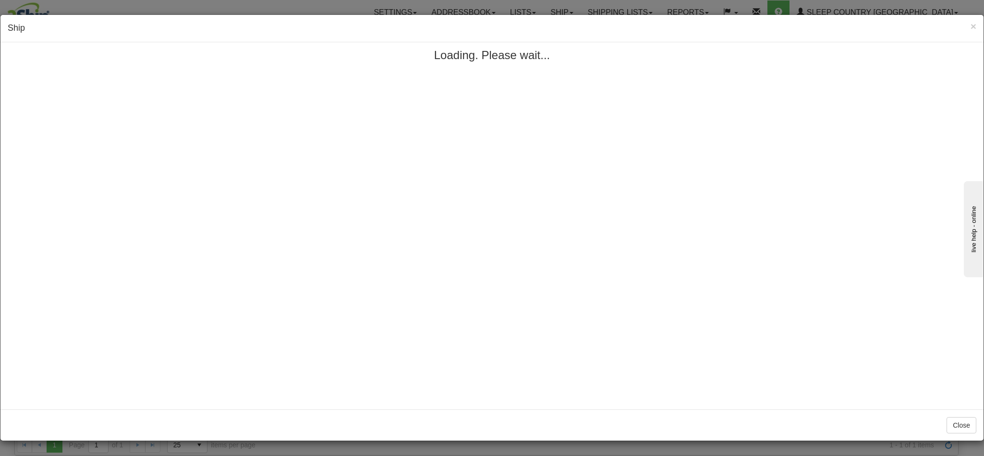
scroll to position [0, 0]
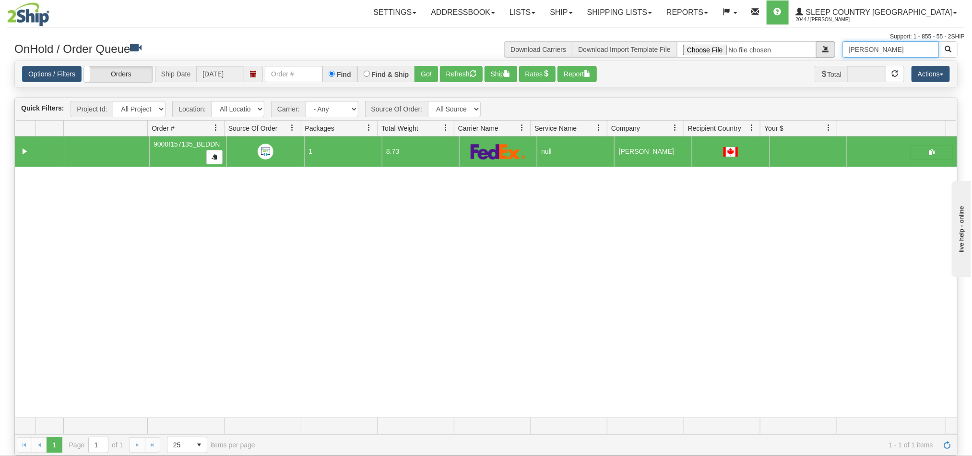
drag, startPoint x: 904, startPoint y: 53, endPoint x: 831, endPoint y: 53, distance: 73.4
click at [831, 53] on div "Erica Caruana Download Carriers Download Import Template File" at bounding box center [725, 49] width 479 height 16
paste input "Calida Dejong"
type input "Calida Dejong"
click at [945, 48] on span "button" at bounding box center [948, 49] width 7 height 7
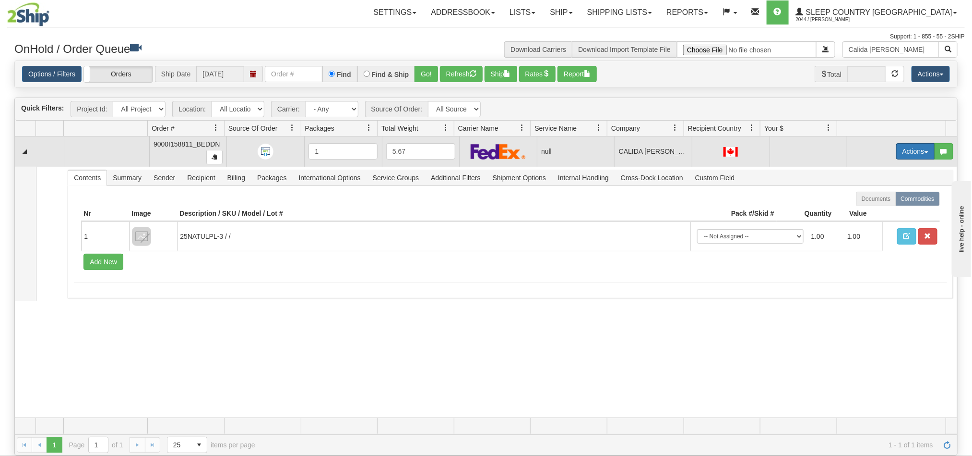
click at [897, 156] on button "Actions" at bounding box center [916, 151] width 38 height 16
click at [861, 170] on span "Open" at bounding box center [872, 170] width 23 height 8
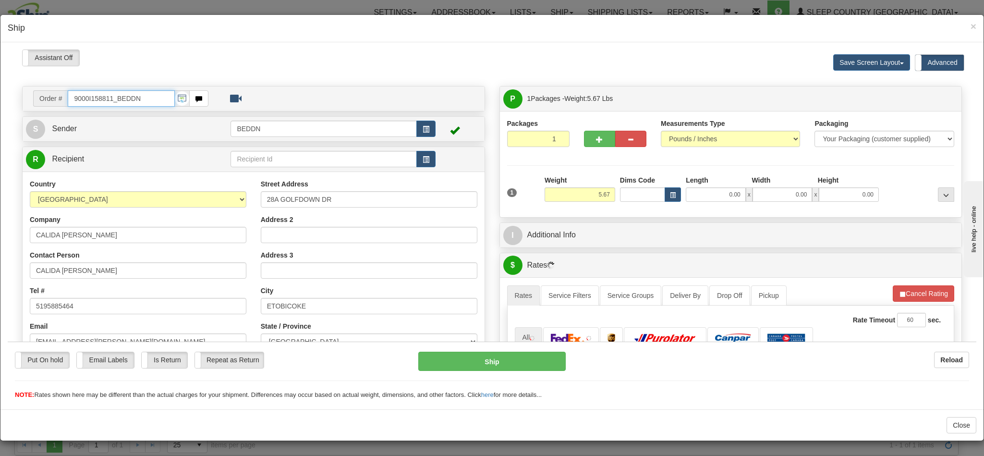
type input "10:58"
type input "16:00"
drag, startPoint x: 14, startPoint y: 249, endPoint x: 603, endPoint y: 191, distance: 591.8
click at [604, 193] on div "1 Weight 5.67 Dims Code 0.00" at bounding box center [730, 192] width 452 height 34
type input "3.00"
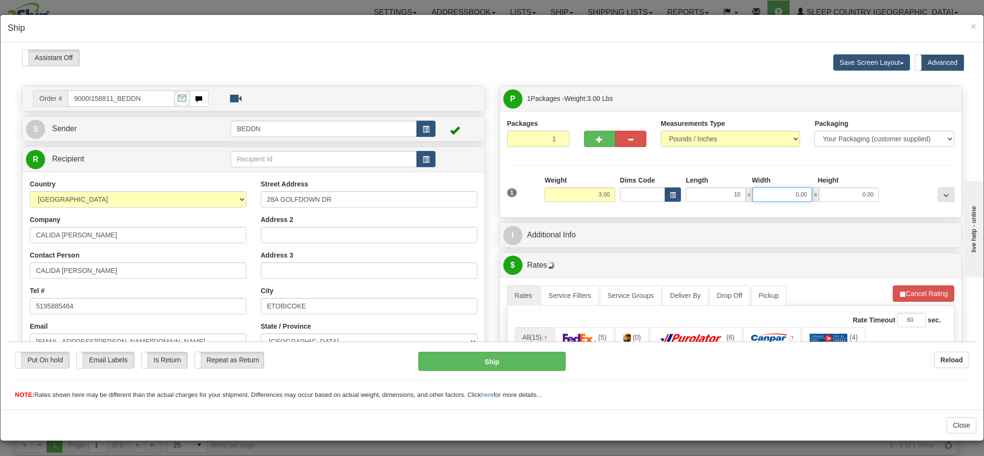
type input "10.00"
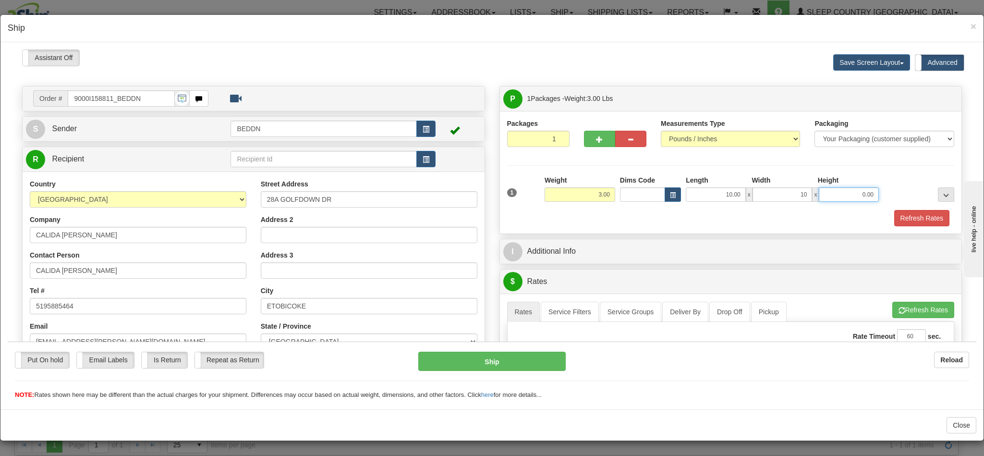
type input "10.00"
type input "20.00"
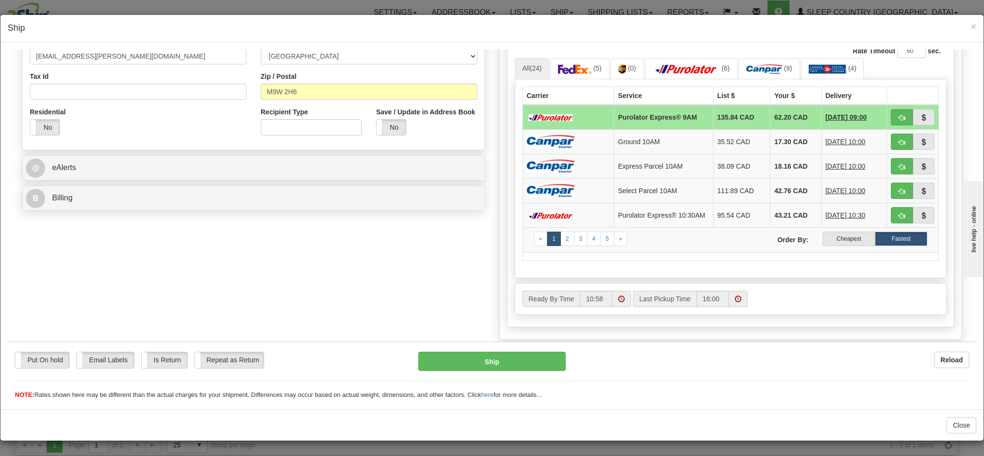
scroll to position [288, 0]
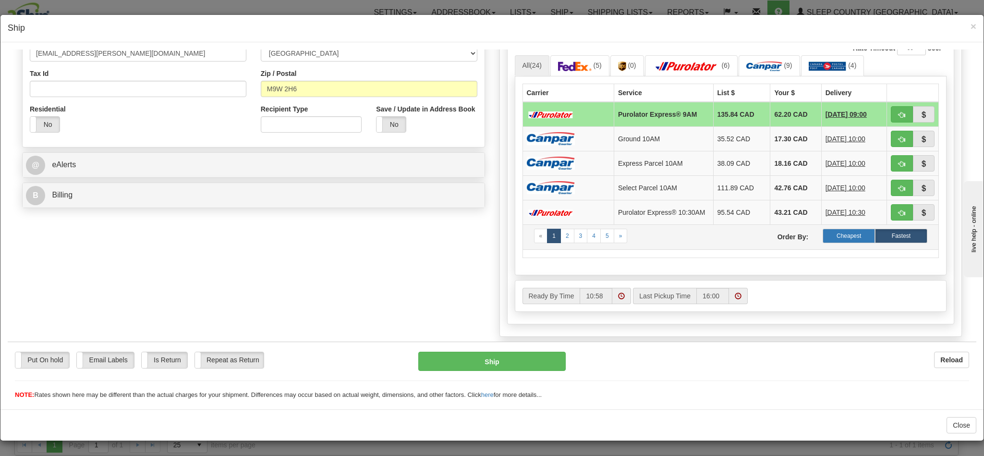
click at [823, 242] on label "Cheapest" at bounding box center [848, 235] width 52 height 14
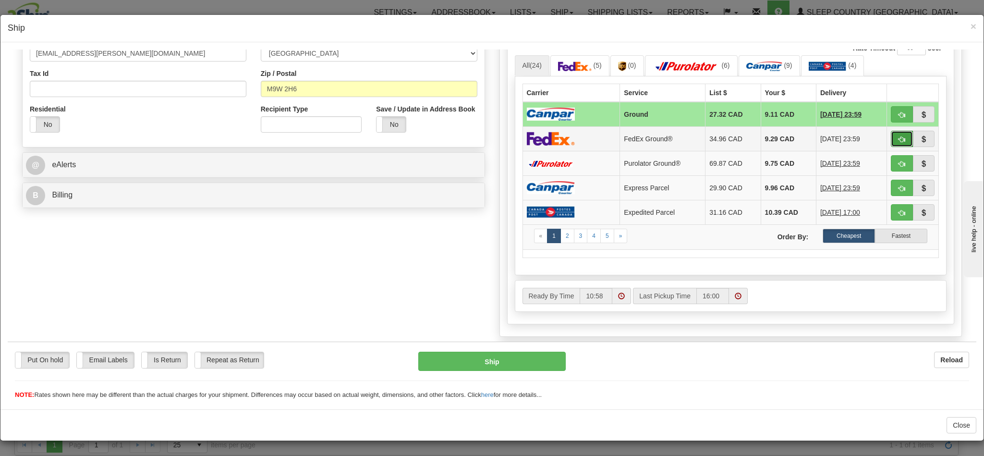
click at [898, 142] on span "button" at bounding box center [901, 139] width 7 height 6
type input "92"
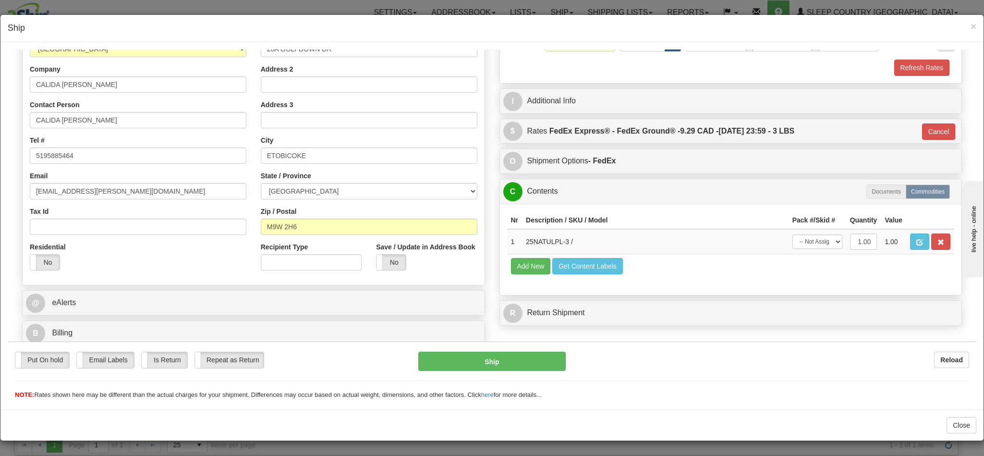
scroll to position [1, 0]
click at [507, 362] on button "Ship" at bounding box center [491, 360] width 147 height 19
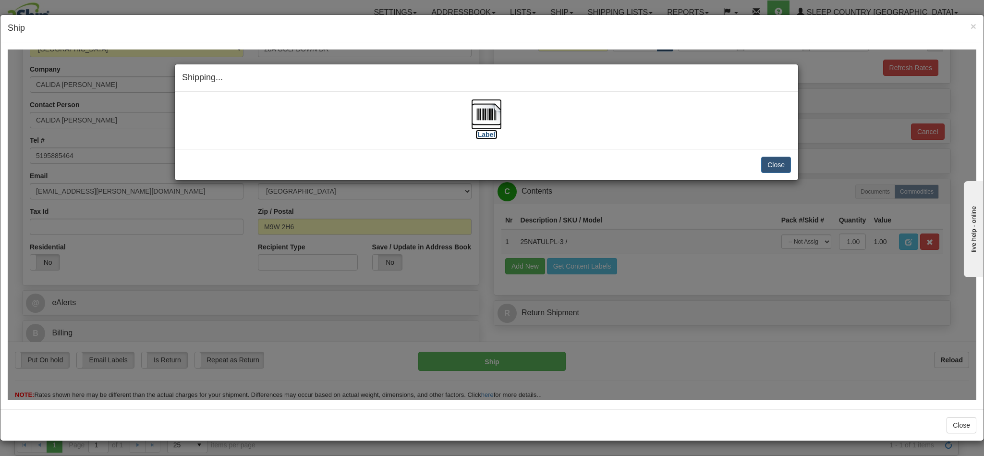
click at [480, 108] on img at bounding box center [486, 113] width 31 height 31
click at [770, 162] on button "Close" at bounding box center [776, 164] width 30 height 16
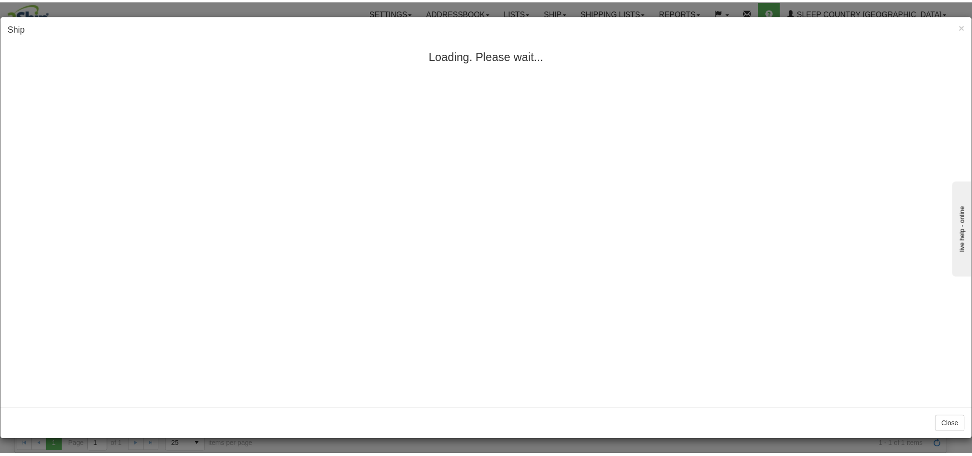
scroll to position [0, 0]
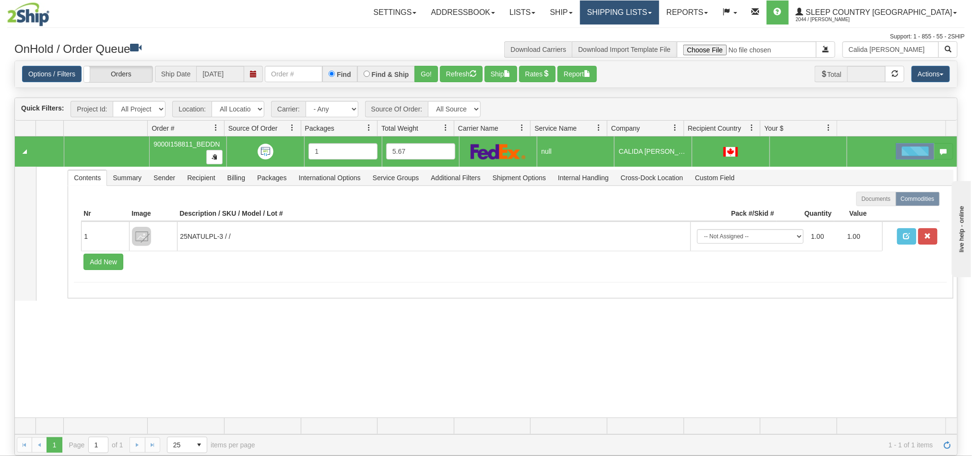
click at [660, 23] on link "Shipping lists" at bounding box center [619, 12] width 79 height 24
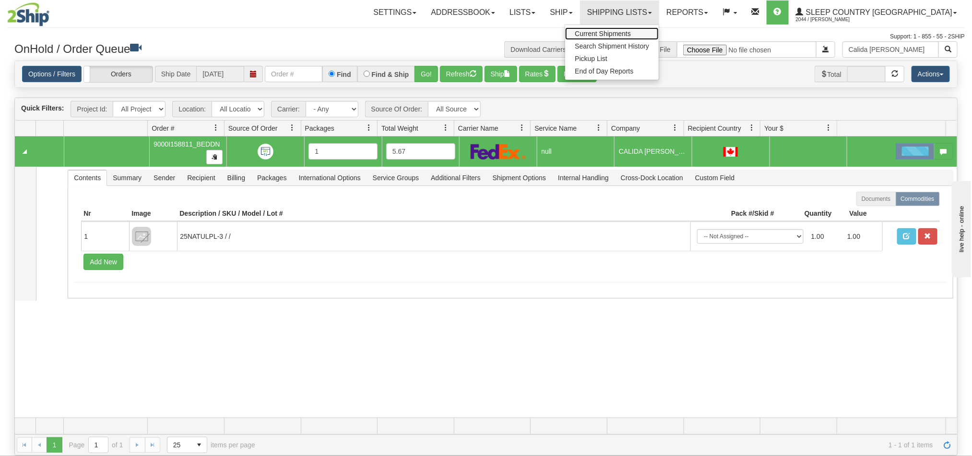
click at [659, 37] on link "Current Shipments" at bounding box center [612, 33] width 94 height 12
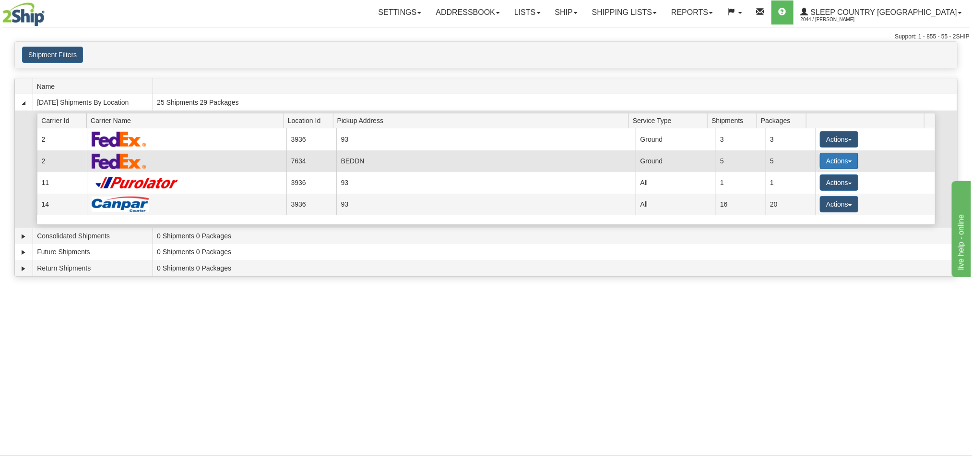
click at [828, 163] on button "Actions" at bounding box center [839, 161] width 38 height 16
click at [803, 181] on span "Details" at bounding box center [804, 178] width 26 height 7
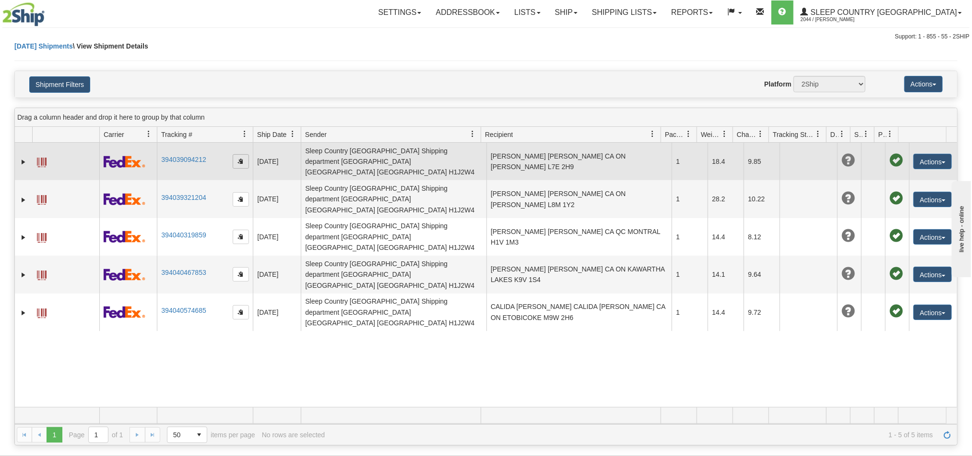
click at [241, 160] on span "button" at bounding box center [241, 161] width 6 height 6
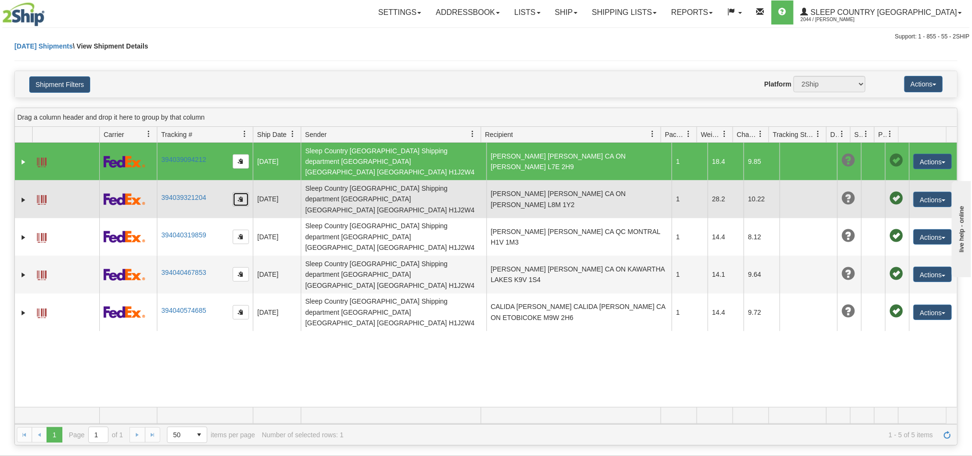
click at [237, 192] on button "button" at bounding box center [241, 199] width 16 height 14
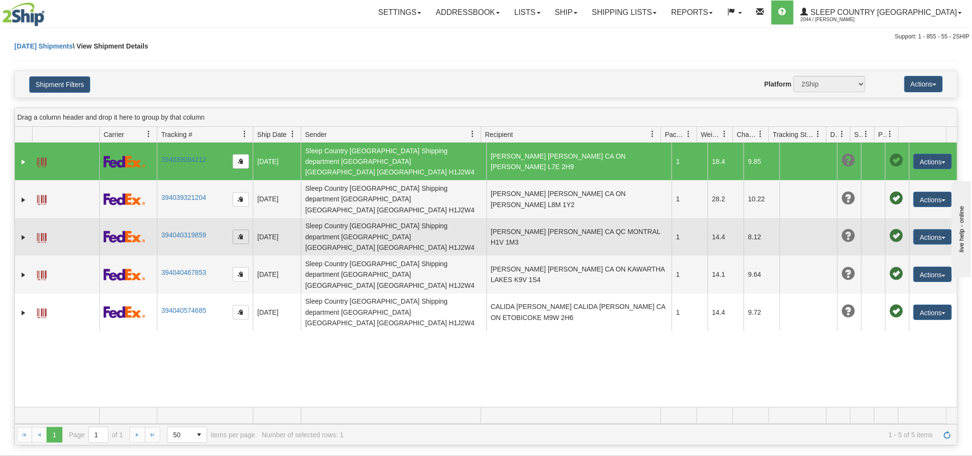
click at [241, 233] on span "button" at bounding box center [241, 236] width 6 height 6
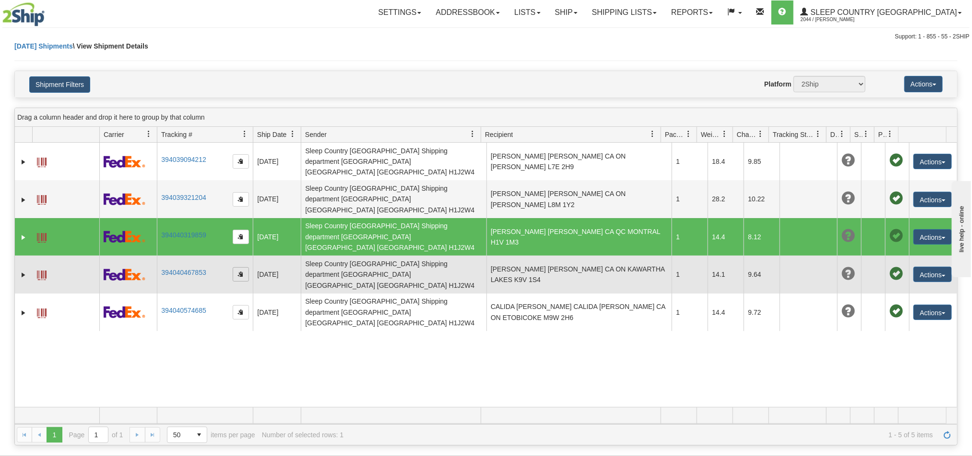
click at [242, 271] on span "button" at bounding box center [241, 274] width 6 height 6
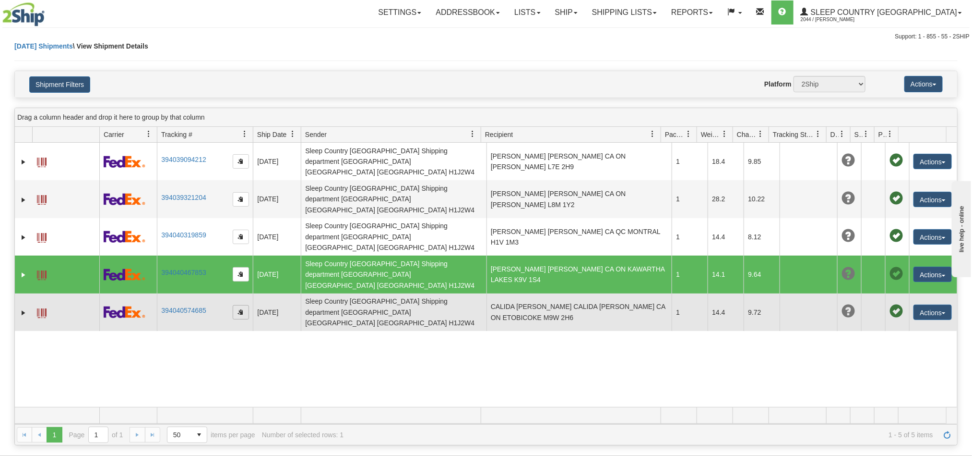
click at [242, 309] on span "button" at bounding box center [241, 312] width 6 height 6
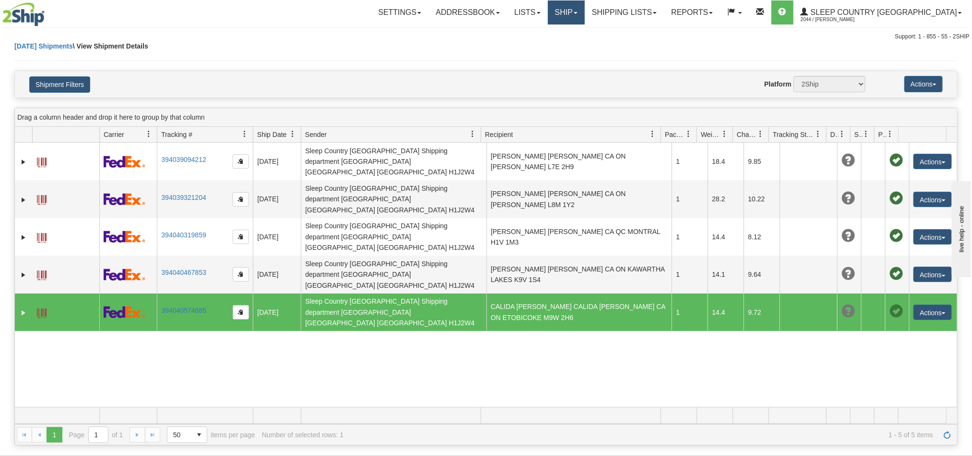
click at [585, 20] on link "Ship" at bounding box center [566, 12] width 37 height 24
click at [664, 16] on link "Shipping lists" at bounding box center [624, 12] width 79 height 24
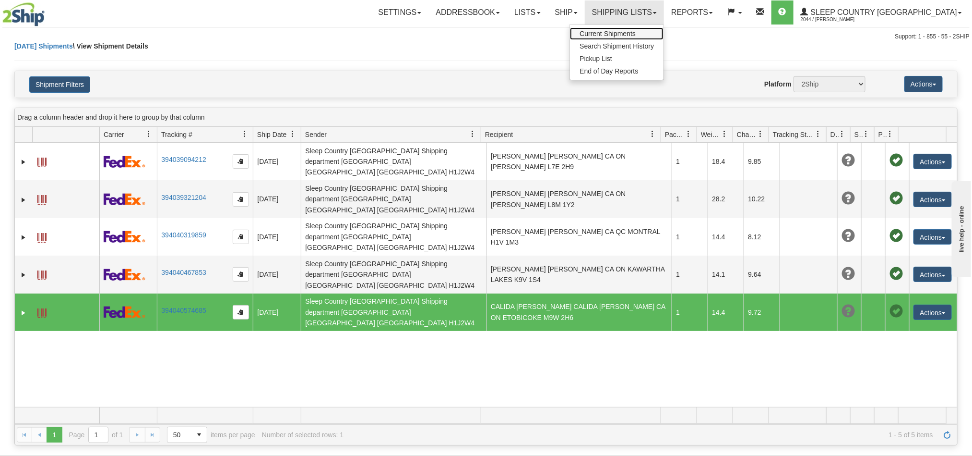
click at [636, 32] on span "Current Shipments" at bounding box center [608, 34] width 56 height 8
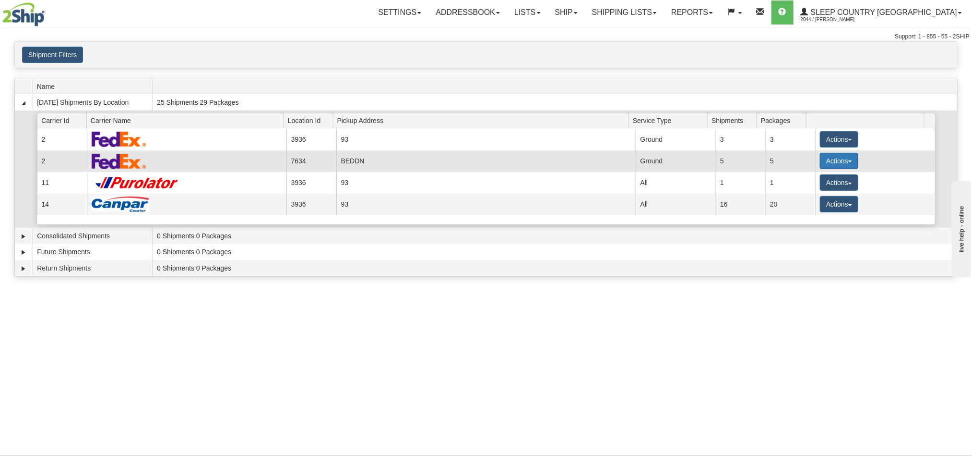
click at [823, 166] on button "Actions" at bounding box center [839, 161] width 38 height 16
click at [808, 204] on span "Pickup" at bounding box center [803, 203] width 25 height 7
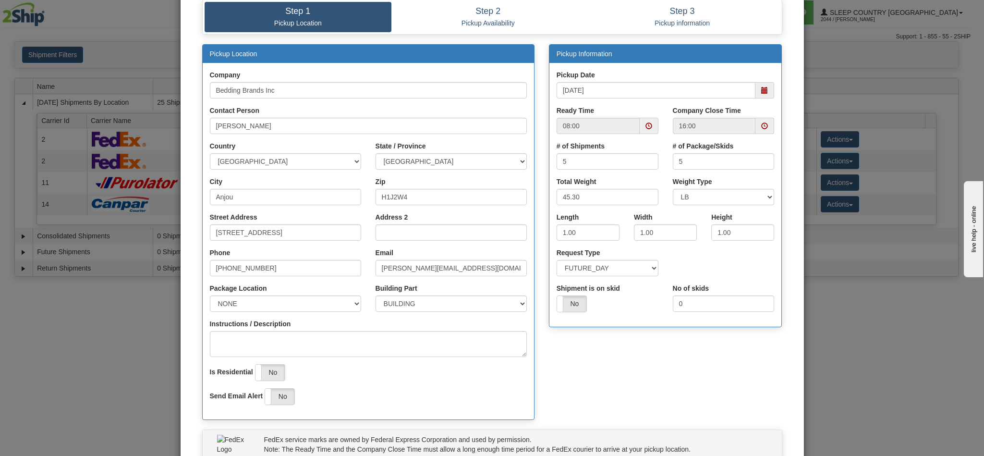
scroll to position [137, 0]
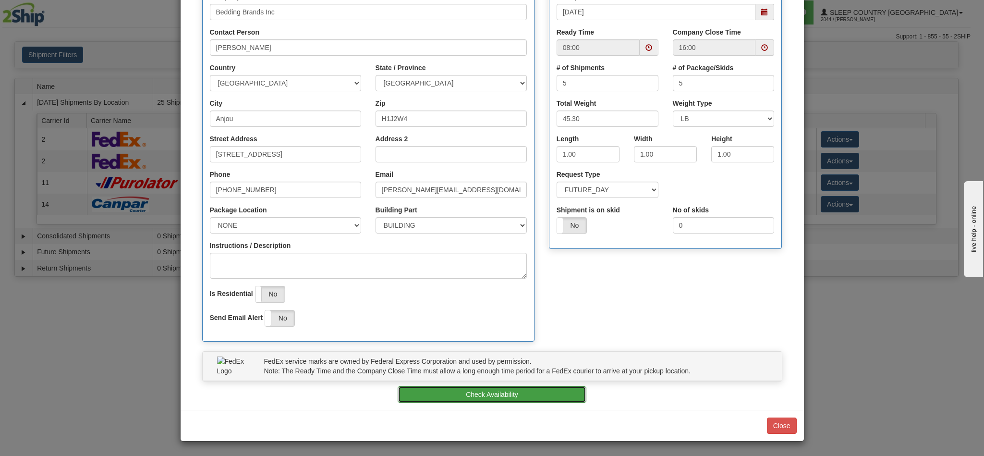
click at [490, 392] on button "Check Availability" at bounding box center [491, 394] width 189 height 16
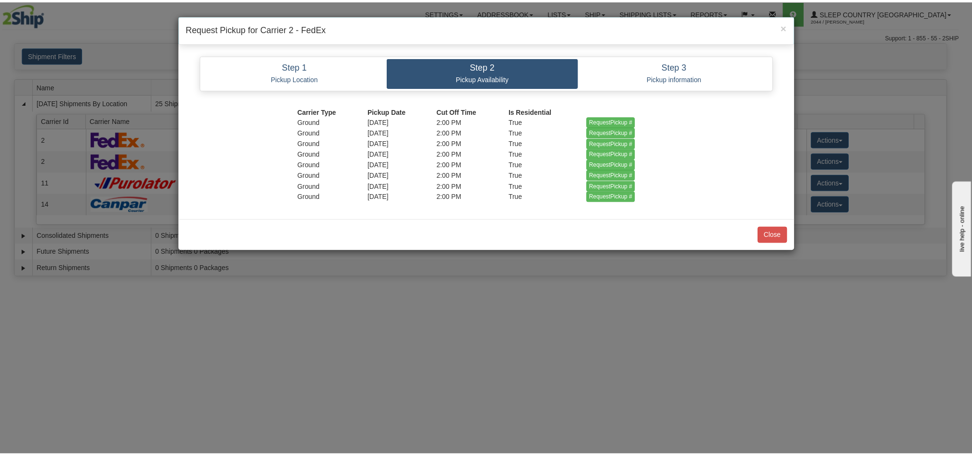
scroll to position [0, 0]
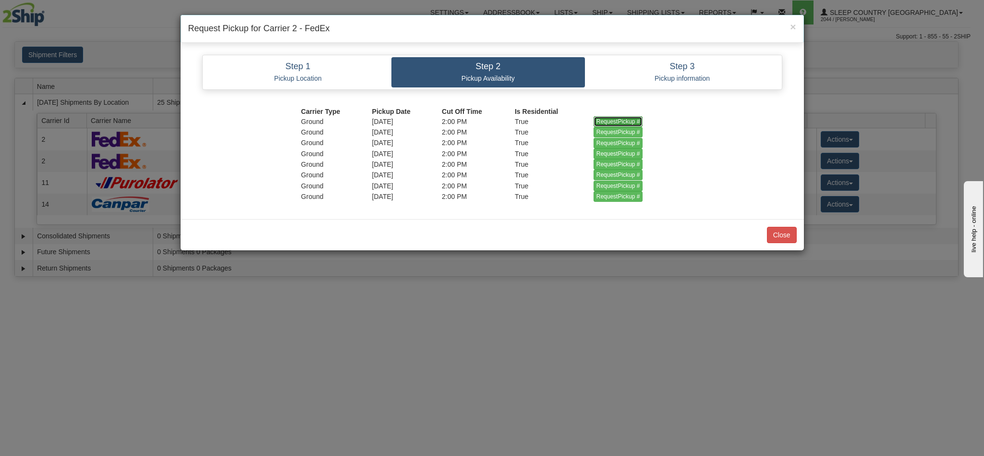
click at [613, 120] on input "RequestPickup #" at bounding box center [617, 121] width 49 height 11
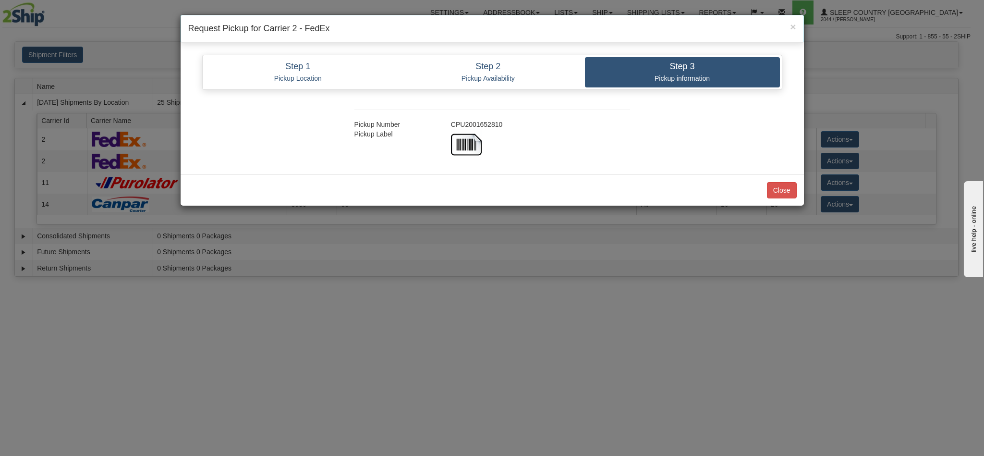
copy div "CPU2001652810"
drag, startPoint x: 513, startPoint y: 121, endPoint x: 451, endPoint y: 126, distance: 62.1
click at [451, 126] on div "CPU2001652810" at bounding box center [540, 125] width 193 height 10
click at [782, 193] on button "Close" at bounding box center [782, 190] width 30 height 16
